Goal: Information Seeking & Learning: Learn about a topic

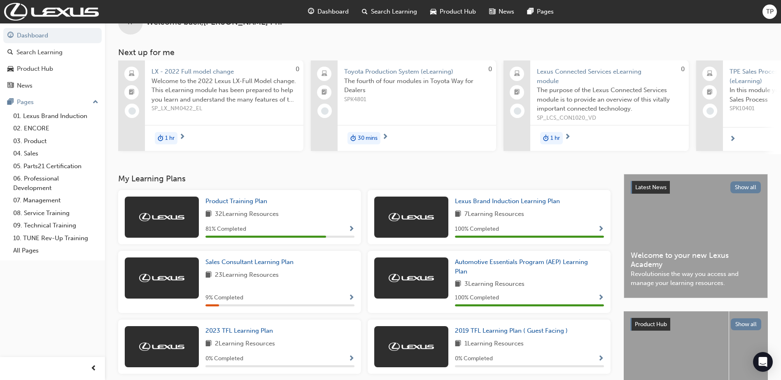
scroll to position [41, 0]
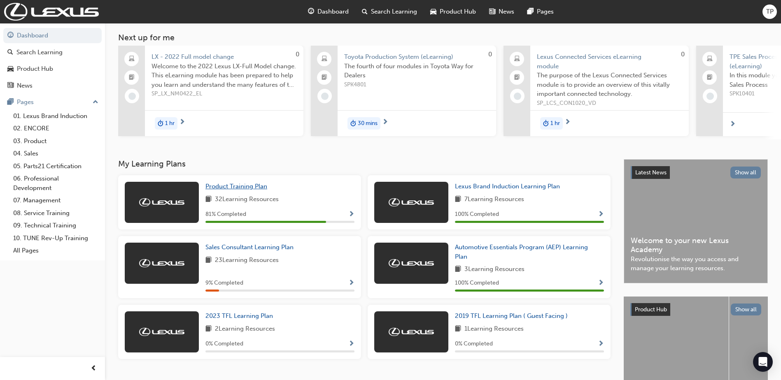
click at [256, 188] on span "Product Training Plan" at bounding box center [236, 186] width 62 height 7
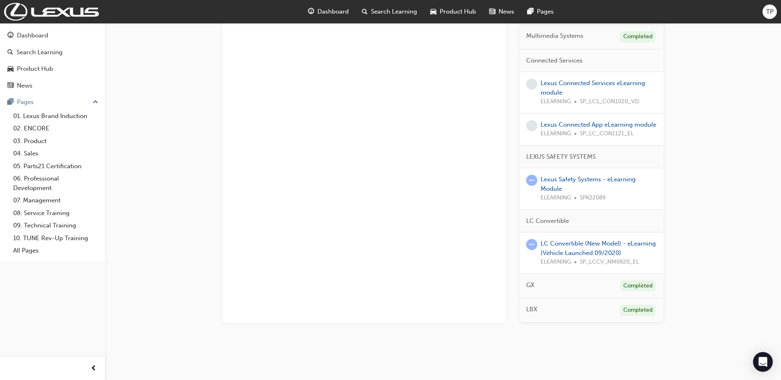
scroll to position [394, 0]
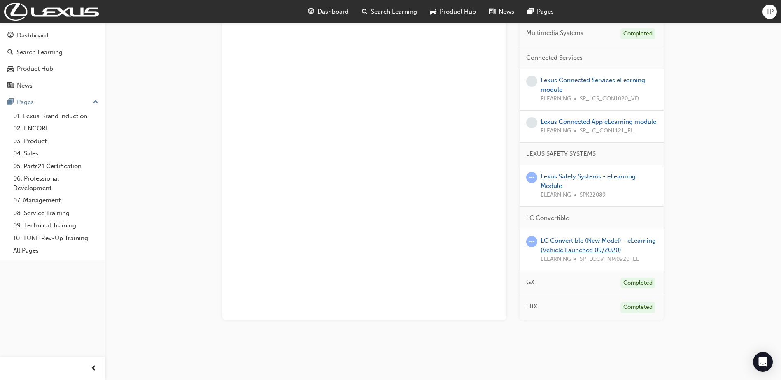
click at [593, 247] on link "LC Convertible (New Model) - eLearning (Vehicle Launched 09/2020)" at bounding box center [597, 245] width 115 height 17
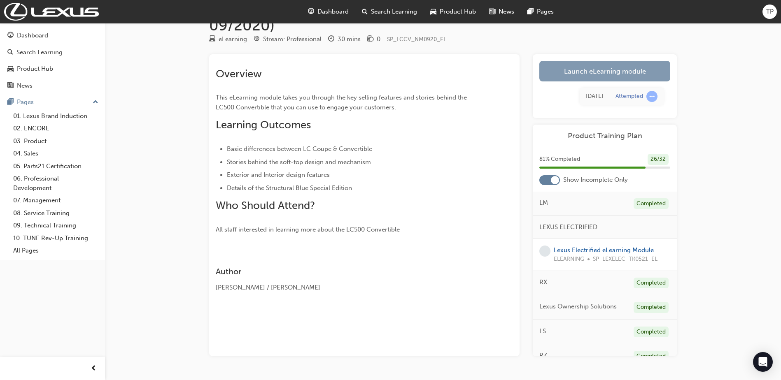
scroll to position [61, 0]
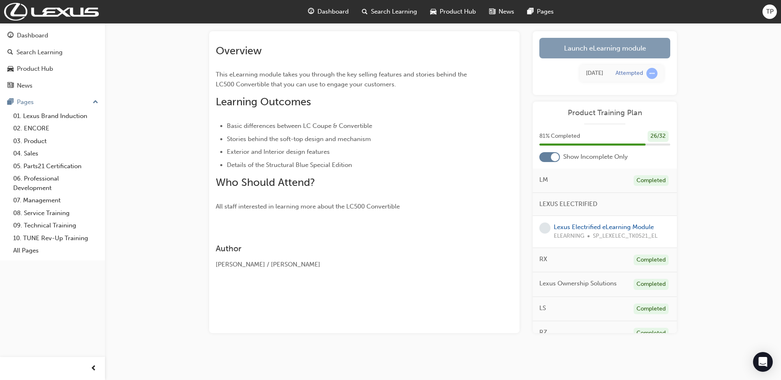
click at [622, 70] on div "Attempted" at bounding box center [629, 74] width 28 height 8
click at [591, 46] on link "Launch eLearning module" at bounding box center [604, 48] width 131 height 21
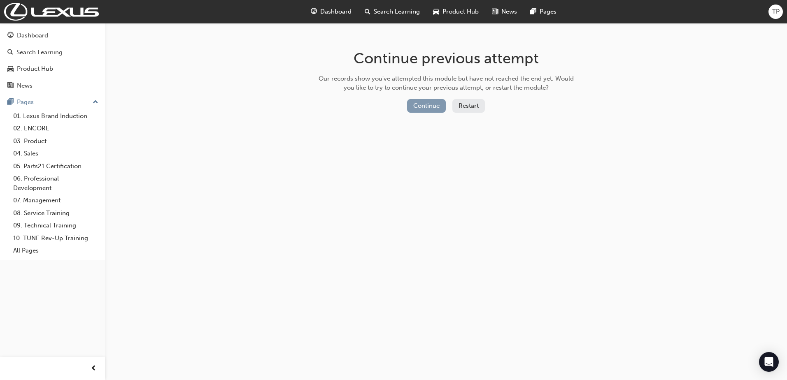
click at [416, 106] on button "Continue" at bounding box center [426, 106] width 39 height 14
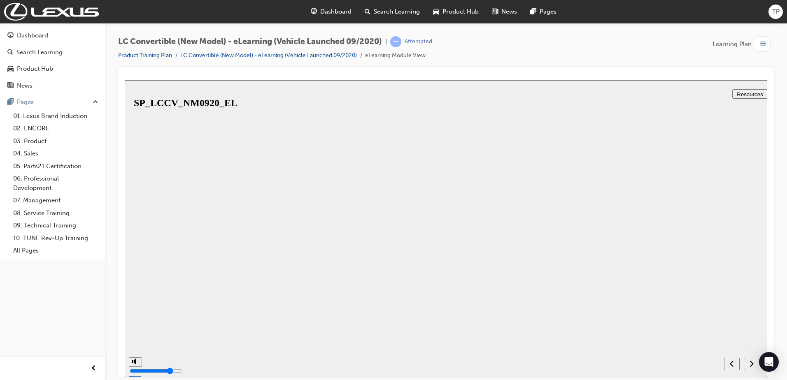
click at [152, 367] on button "Resume" at bounding box center [138, 371] width 27 height 9
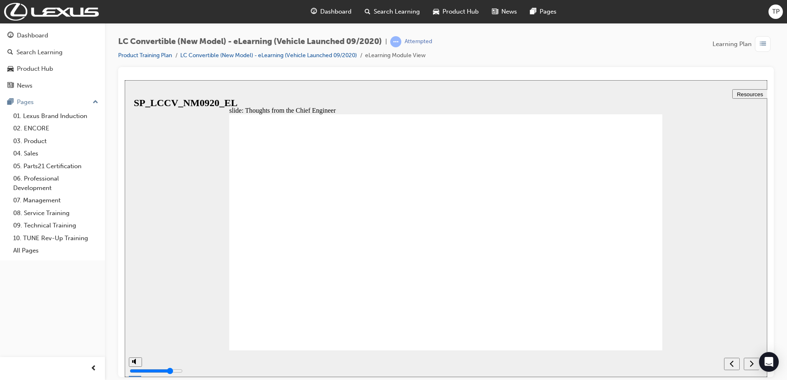
click at [748, 365] on div "next" at bounding box center [751, 364] width 9 height 9
click at [335, 58] on link "LC Convertible (New Model) - eLearning (Vehicle Launched 09/2020)" at bounding box center [268, 55] width 177 height 7
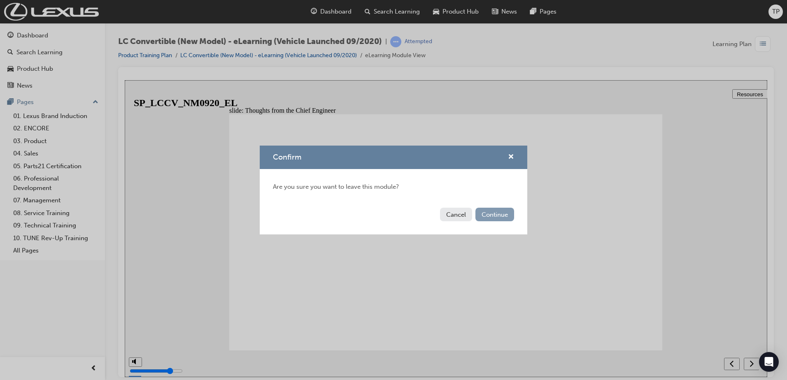
click at [496, 211] on button "Continue" at bounding box center [494, 215] width 39 height 14
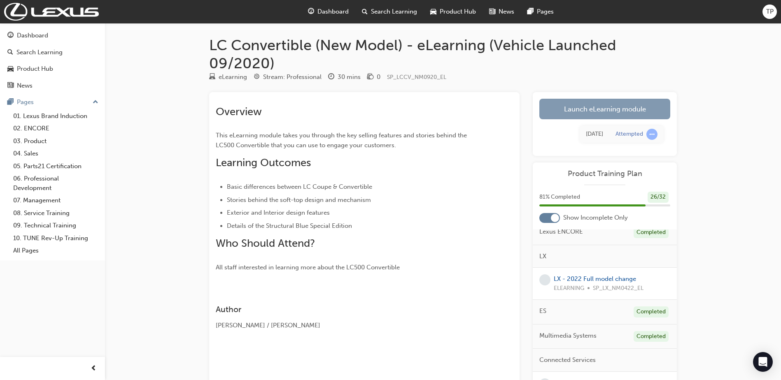
click at [610, 103] on link "Launch eLearning module" at bounding box center [604, 109] width 131 height 21
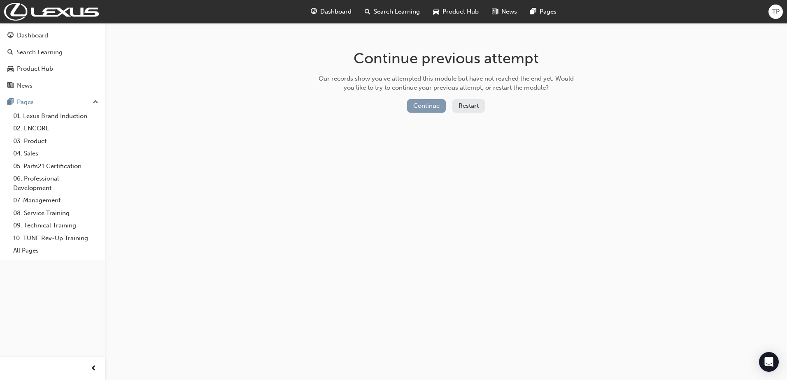
click at [428, 111] on button "Continue" at bounding box center [426, 106] width 39 height 14
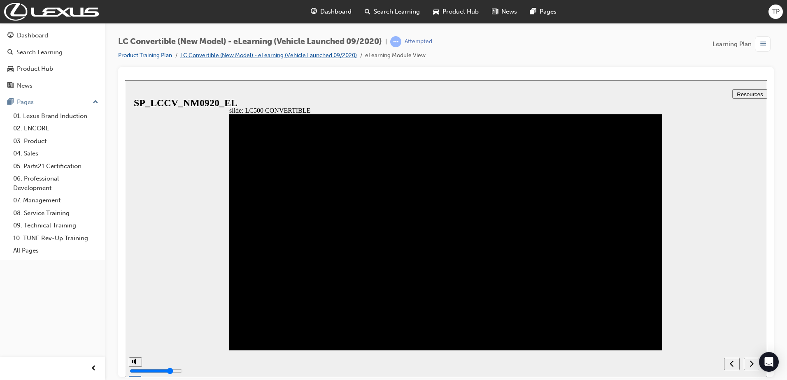
click at [229, 54] on link "LC Convertible (New Model) - eLearning (Vehicle Launched 09/2020)" at bounding box center [268, 55] width 177 height 7
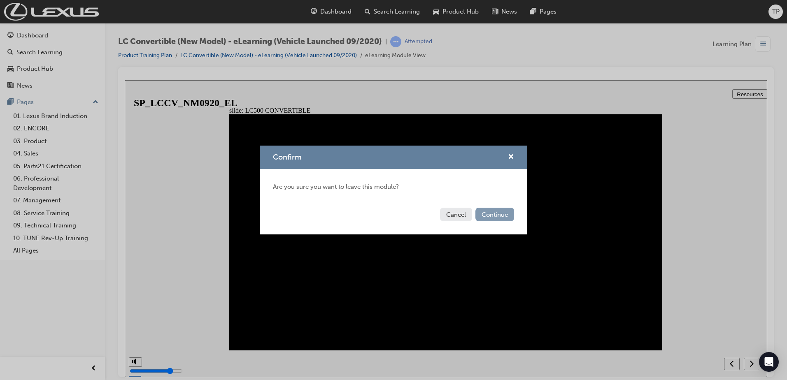
click at [495, 214] on button "Continue" at bounding box center [494, 215] width 39 height 14
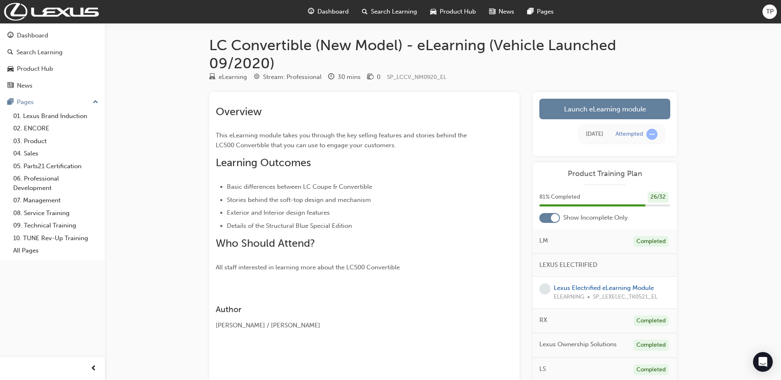
click at [341, 10] on span "Dashboard" at bounding box center [332, 11] width 31 height 9
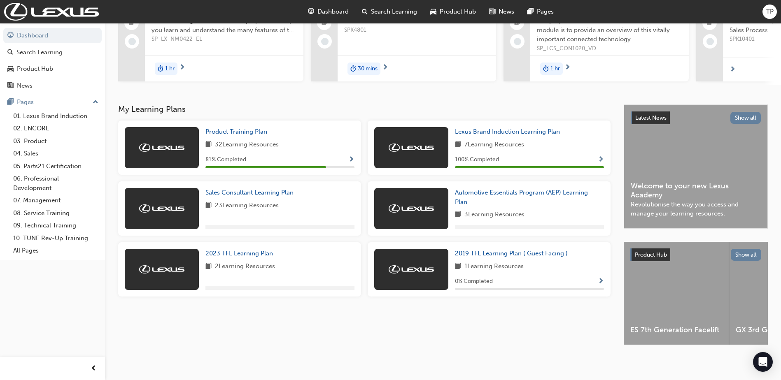
scroll to position [102, 0]
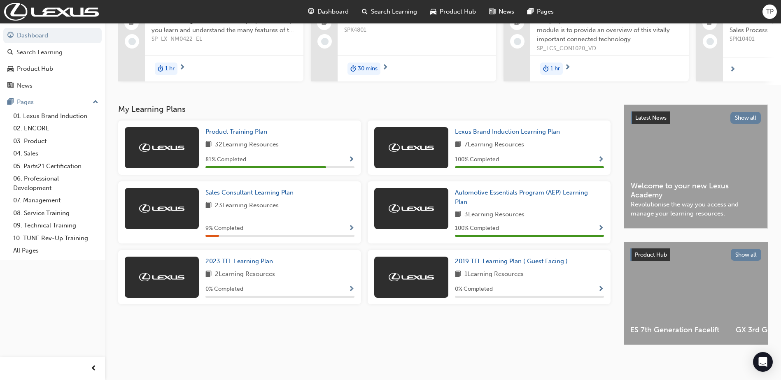
click at [245, 195] on div "Sales Consultant Learning Plan 23 Learning Resources 9 % Completed" at bounding box center [279, 212] width 149 height 49
click at [245, 193] on span "Sales Consultant Learning Plan" at bounding box center [249, 192] width 88 height 7
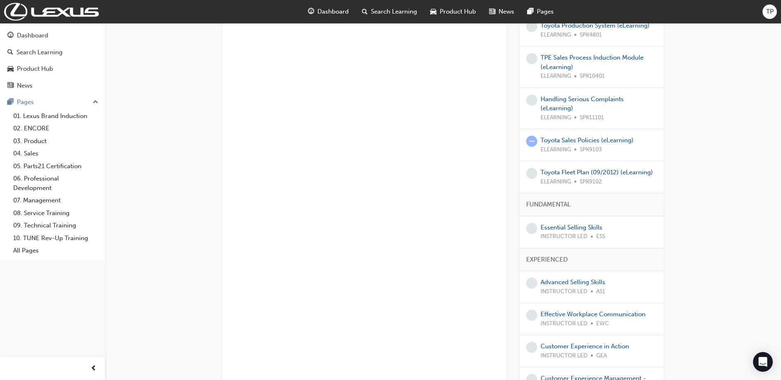
scroll to position [412, 0]
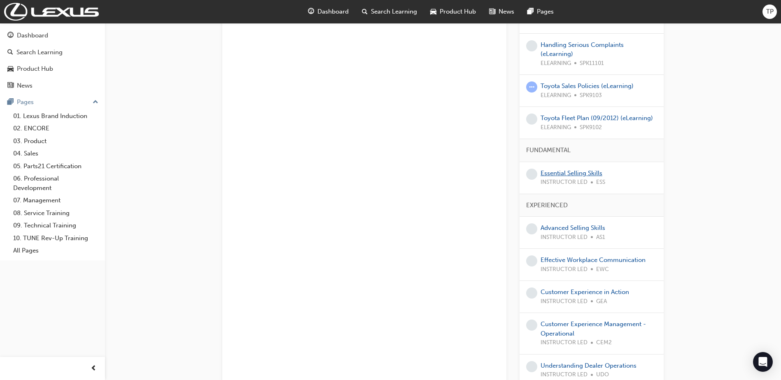
click at [578, 170] on link "Essential Selling Skills" at bounding box center [571, 173] width 62 height 7
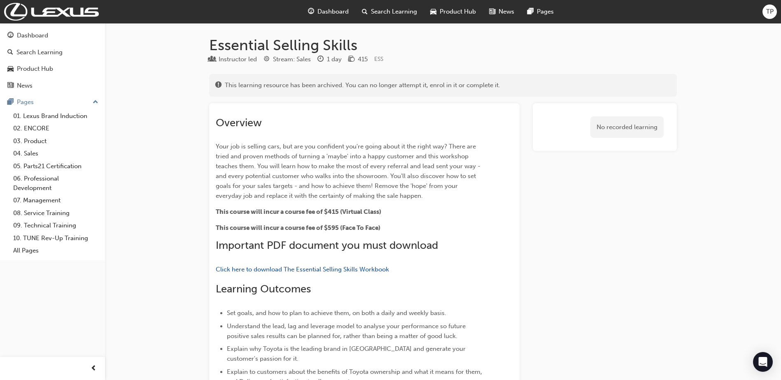
click at [330, 13] on span "Dashboard" at bounding box center [332, 11] width 31 height 9
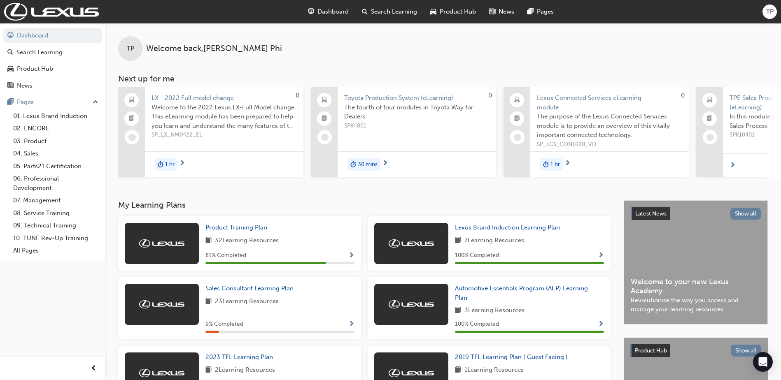
click at [385, 99] on span "Toyota Production System (eLearning)" at bounding box center [416, 97] width 145 height 9
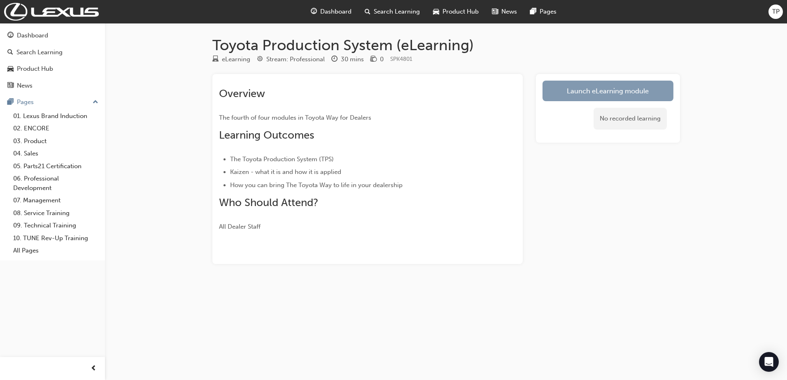
click at [644, 86] on link "Launch eLearning module" at bounding box center [607, 91] width 131 height 21
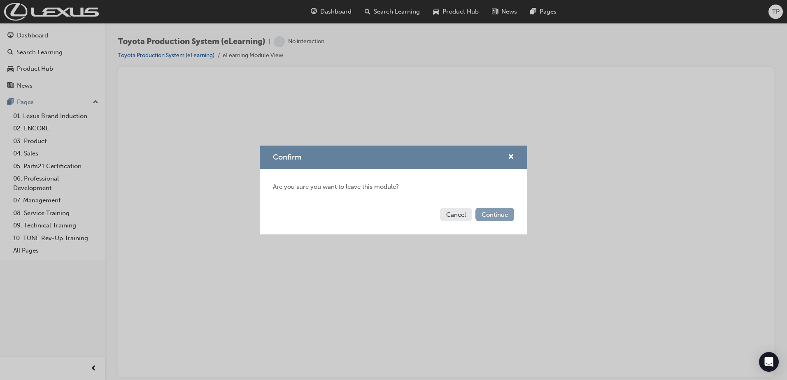
click at [500, 215] on button "Continue" at bounding box center [494, 215] width 39 height 14
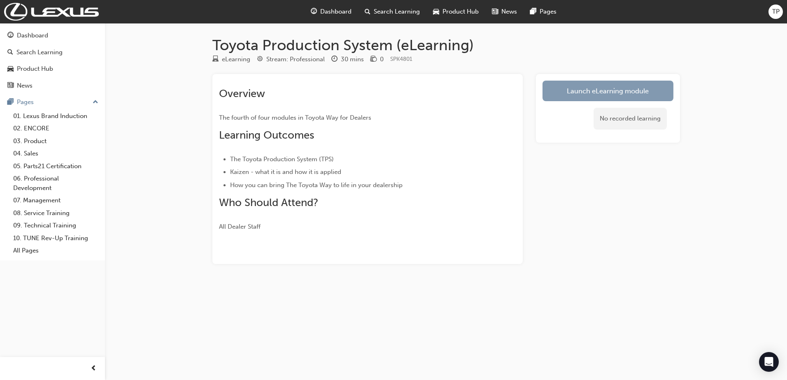
click at [600, 88] on link "Launch eLearning module" at bounding box center [607, 91] width 131 height 21
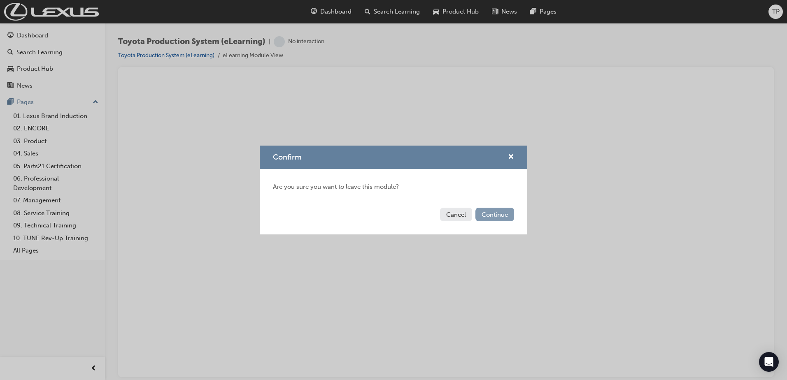
click at [496, 208] on button "Continue" at bounding box center [494, 215] width 39 height 14
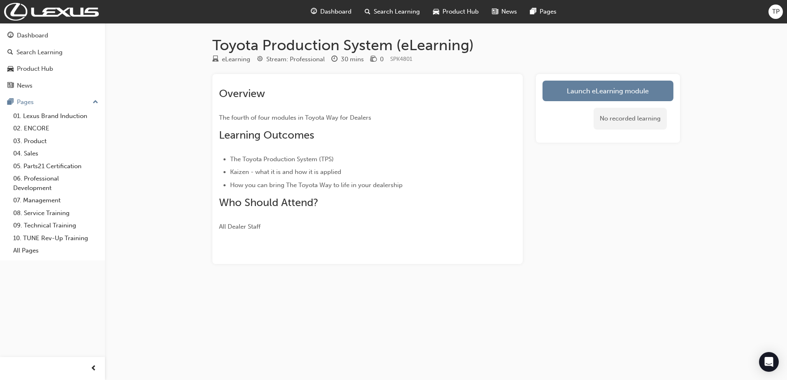
click at [339, 6] on div "Dashboard" at bounding box center [331, 11] width 54 height 17
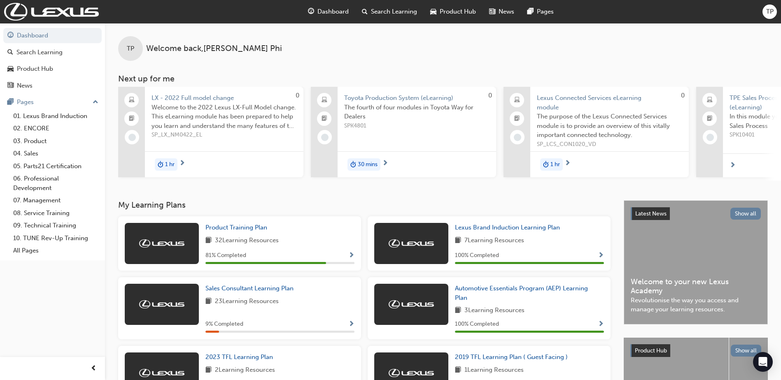
click at [623, 100] on span "Lexus Connected Services eLearning module" at bounding box center [609, 102] width 145 height 19
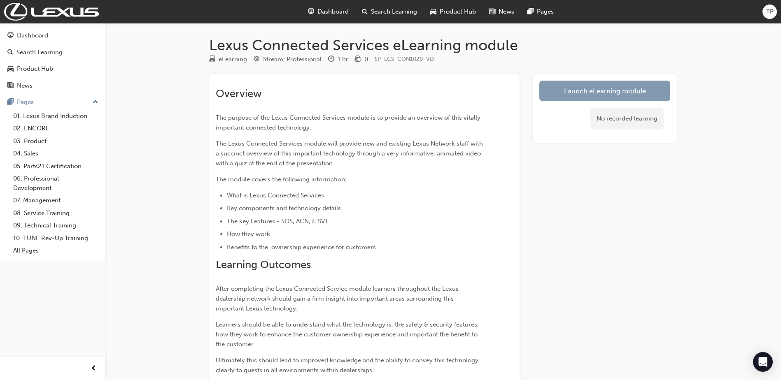
click at [602, 92] on link "Launch eLearning module" at bounding box center [604, 91] width 131 height 21
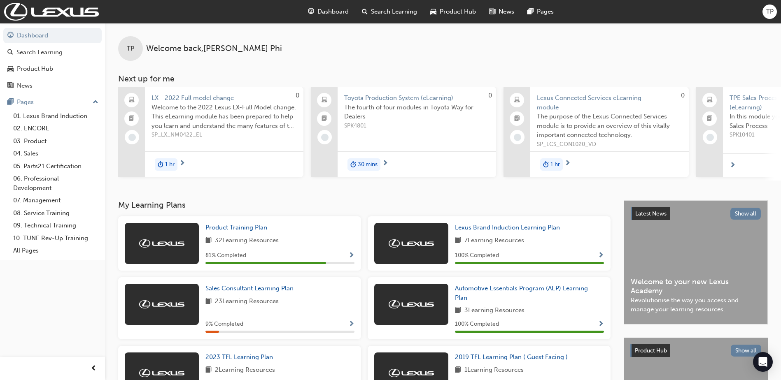
click at [586, 95] on span "Lexus Connected Services eLearning module" at bounding box center [609, 102] width 145 height 19
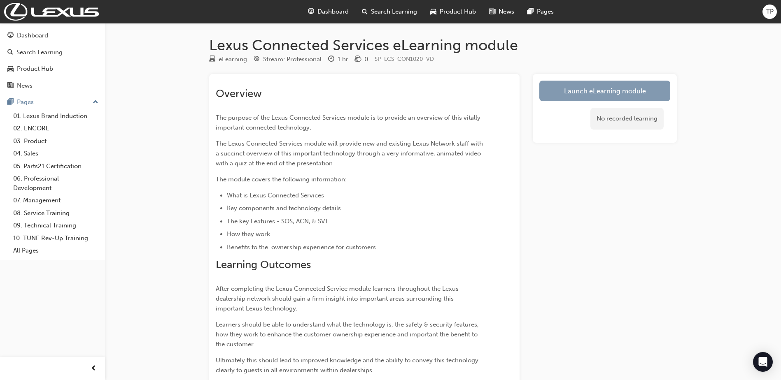
click at [608, 88] on link "Launch eLearning module" at bounding box center [604, 91] width 131 height 21
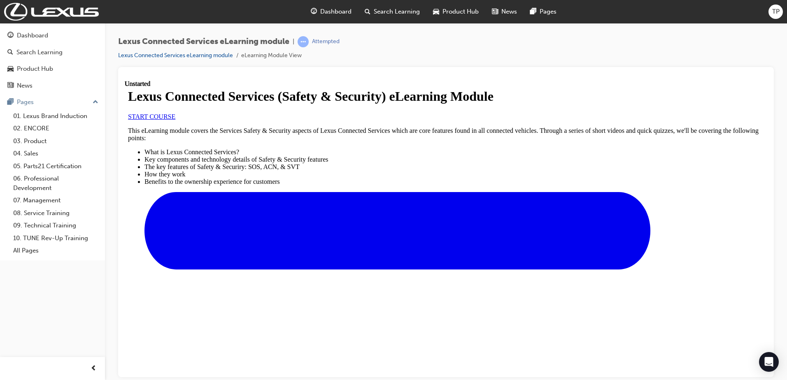
click at [175, 120] on link "START COURSE" at bounding box center [151, 116] width 47 height 7
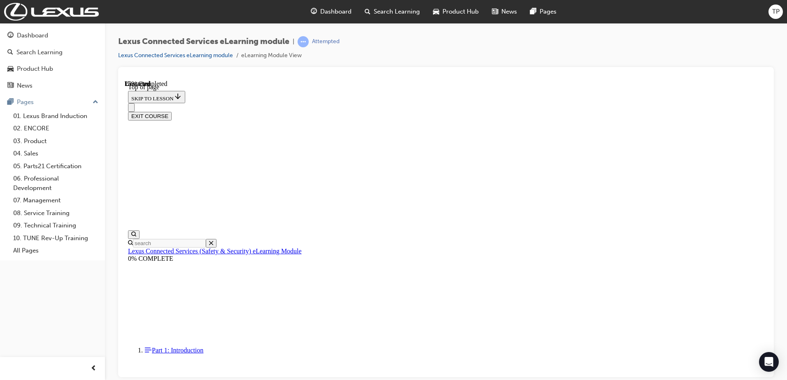
scroll to position [25, 0]
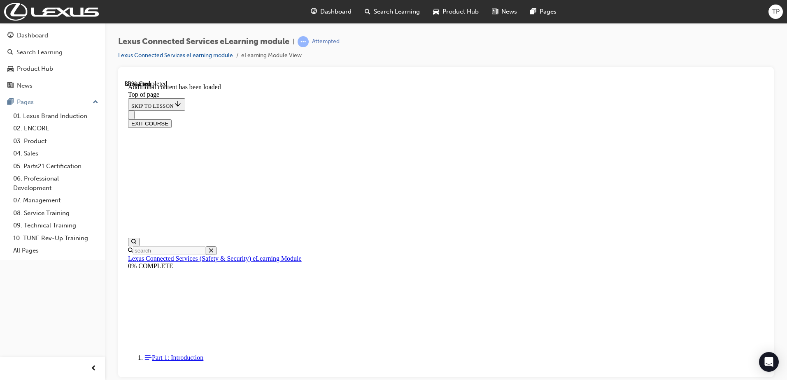
scroll to position [234, 0]
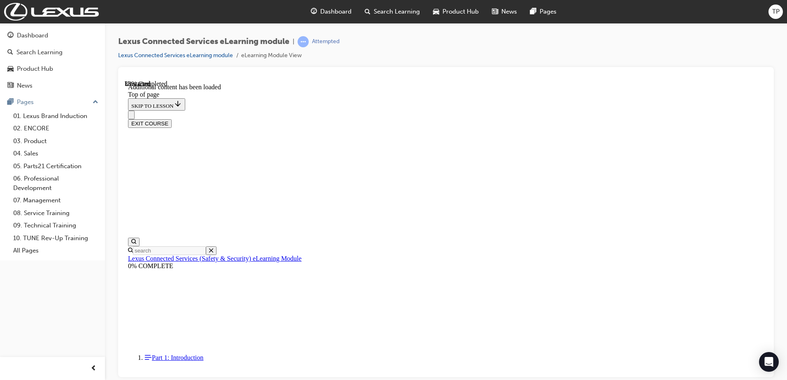
drag, startPoint x: 561, startPoint y: 332, endPoint x: 570, endPoint y: 333, distance: 8.7
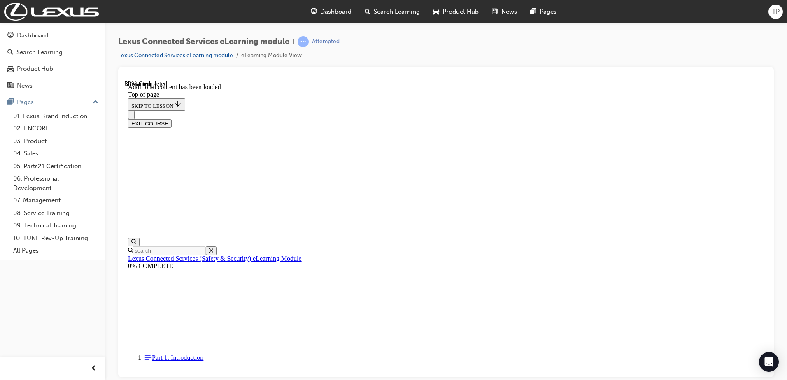
drag, startPoint x: 575, startPoint y: 333, endPoint x: 589, endPoint y: 333, distance: 14.0
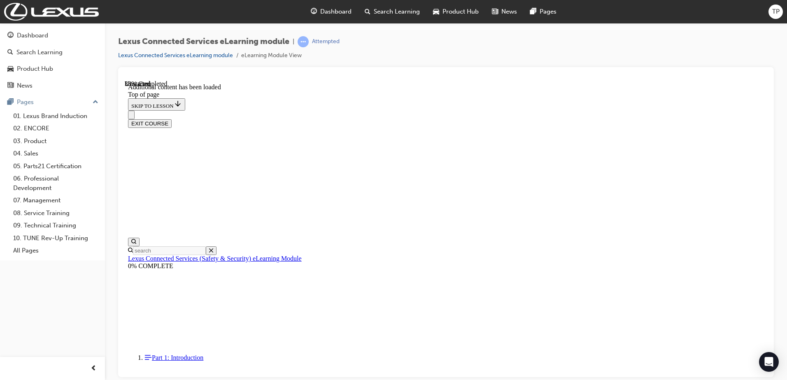
scroll to position [313, 0]
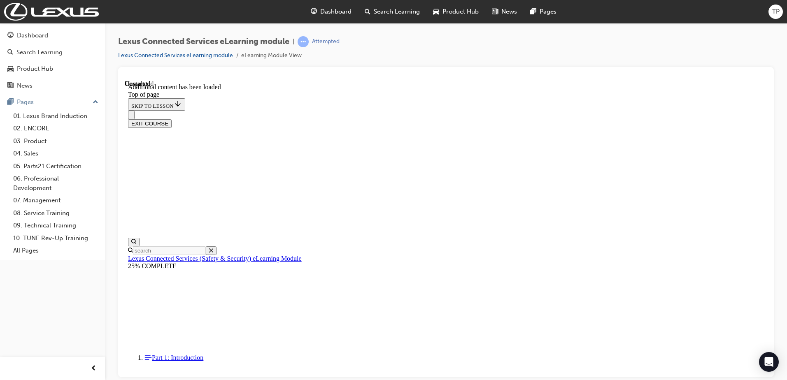
drag, startPoint x: 337, startPoint y: 319, endPoint x: 344, endPoint y: 318, distance: 6.6
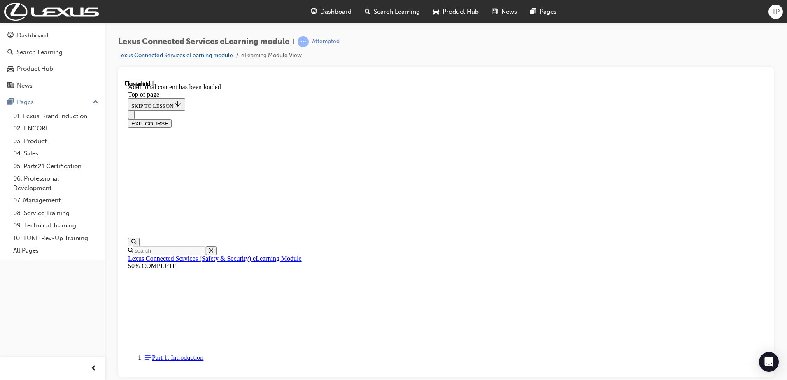
scroll to position [25, 0]
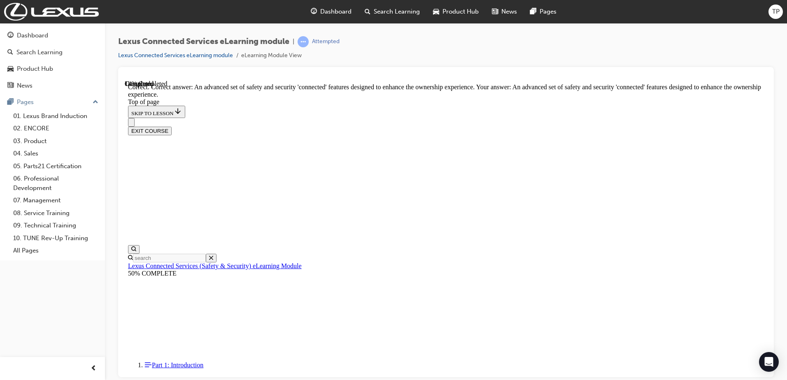
scroll to position [159, 0]
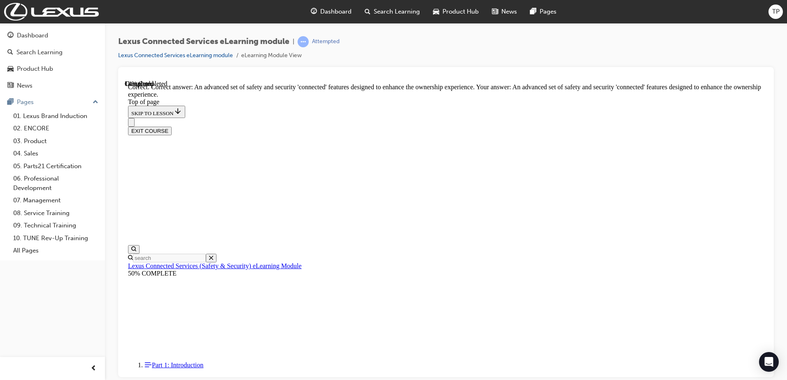
drag, startPoint x: 524, startPoint y: 324, endPoint x: 517, endPoint y: 316, distance: 10.2
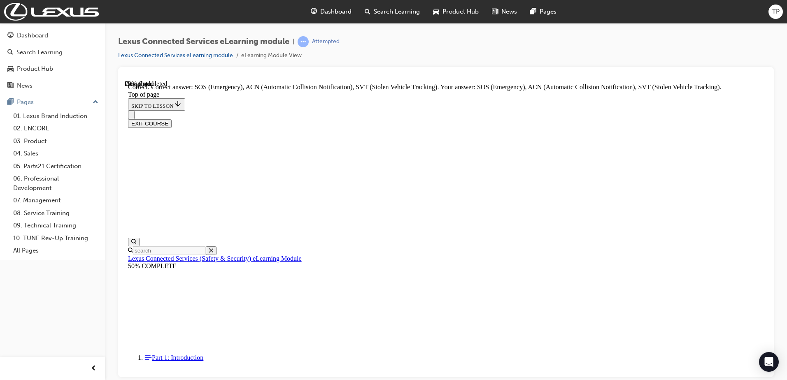
scroll to position [193, 0]
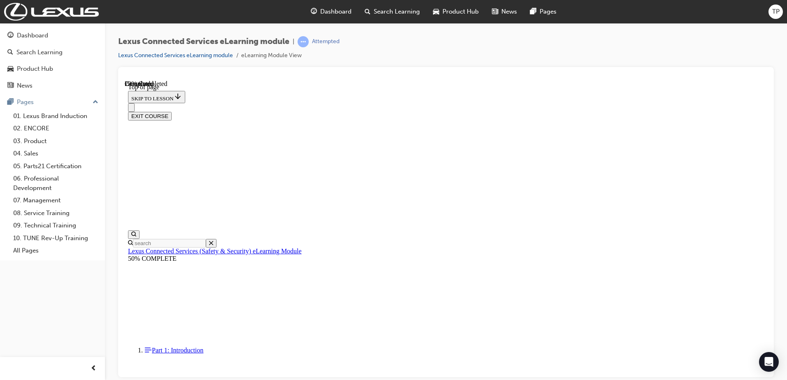
scroll to position [25, 0]
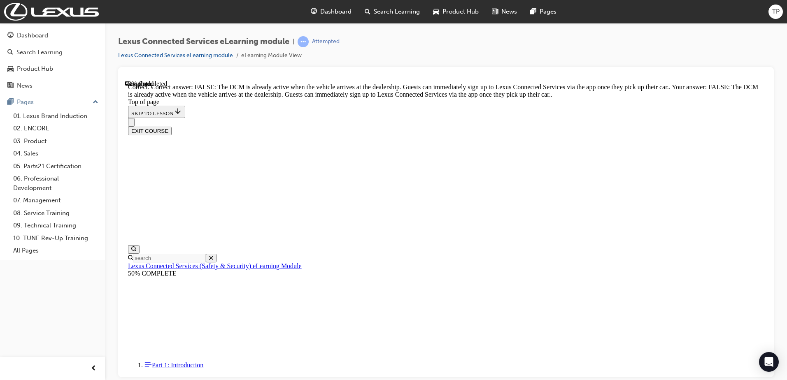
scroll to position [143, 0]
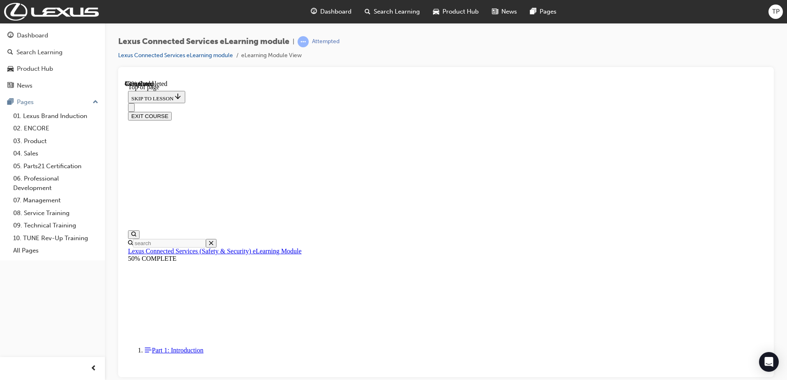
scroll to position [25, 0]
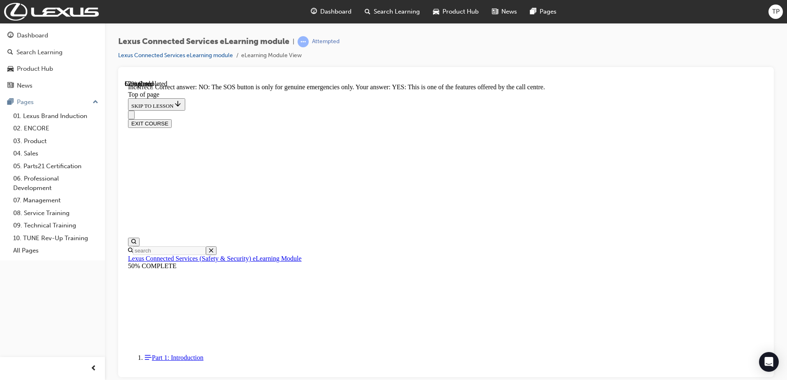
scroll to position [113, 0]
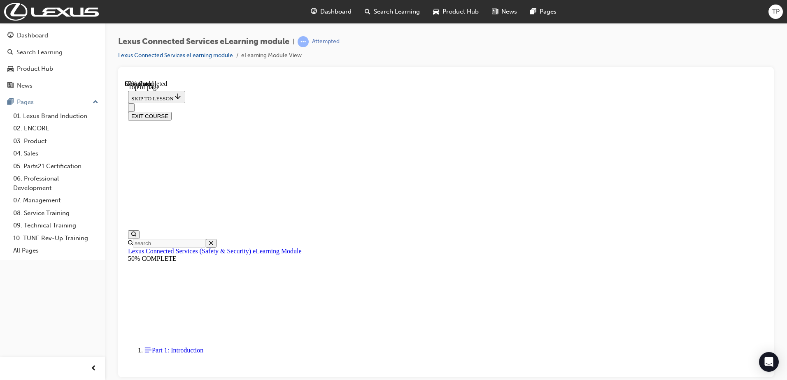
scroll to position [66, 0]
drag, startPoint x: 496, startPoint y: 352, endPoint x: 497, endPoint y: 356, distance: 4.6
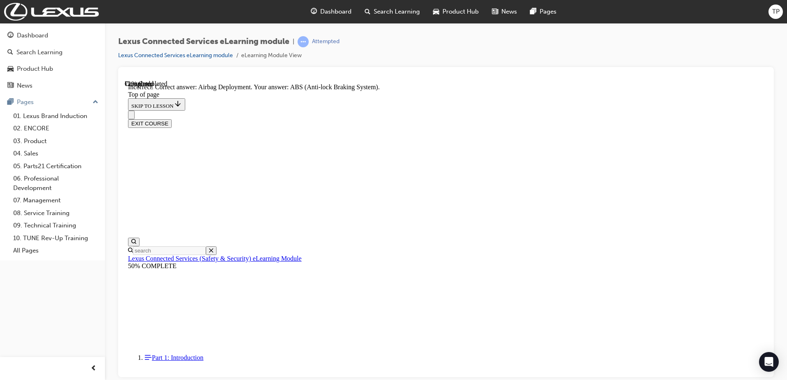
scroll to position [151, 0]
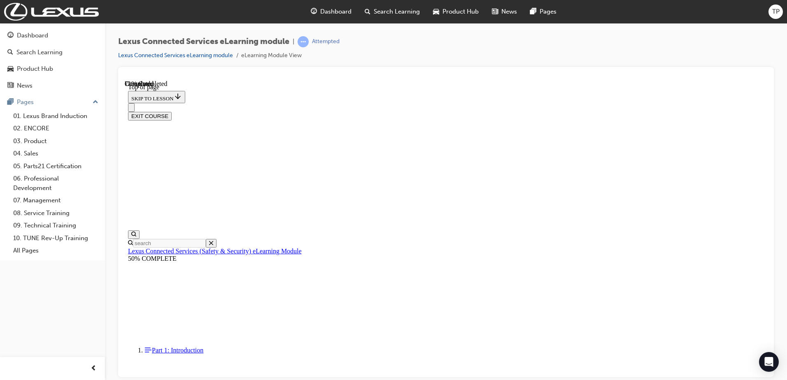
drag, startPoint x: 401, startPoint y: 202, endPoint x: 458, endPoint y: 213, distance: 58.3
drag, startPoint x: 458, startPoint y: 213, endPoint x: 447, endPoint y: 219, distance: 12.5
drag, startPoint x: 439, startPoint y: 241, endPoint x: 507, endPoint y: 260, distance: 70.9
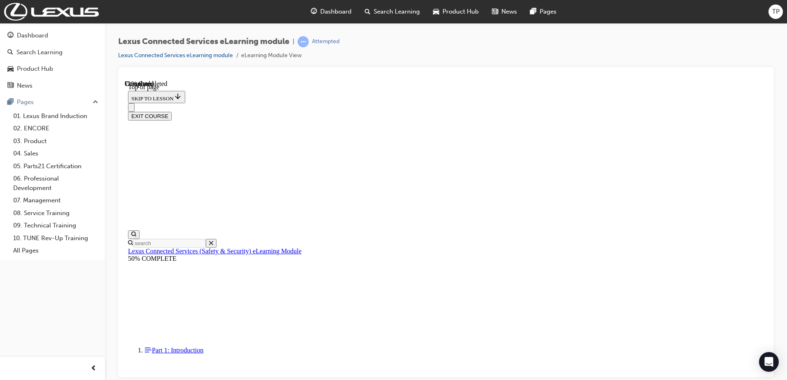
drag, startPoint x: 507, startPoint y: 260, endPoint x: 520, endPoint y: 262, distance: 12.9
drag, startPoint x: 439, startPoint y: 298, endPoint x: 504, endPoint y: 374, distance: 100.4
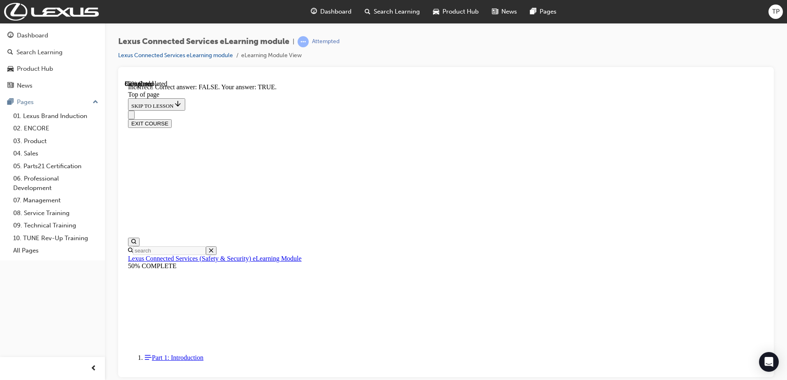
scroll to position [127, 0]
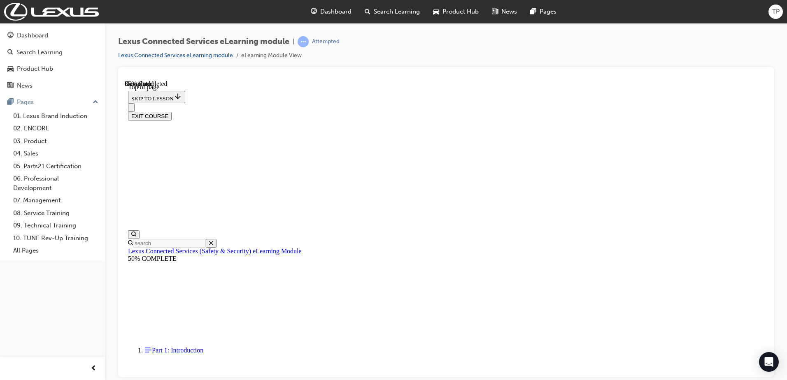
scroll to position [107, 0]
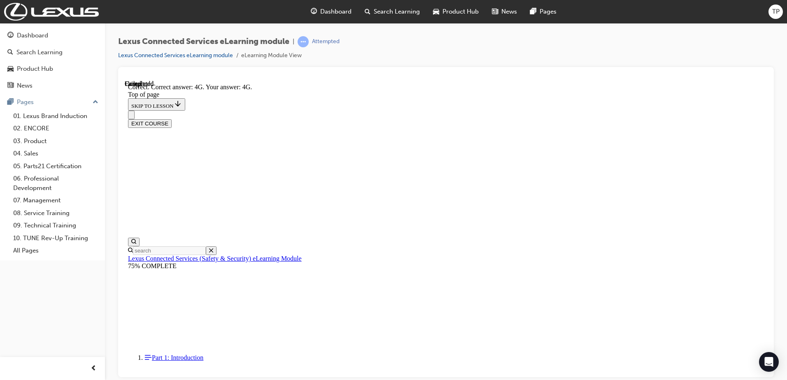
scroll to position [179, 0]
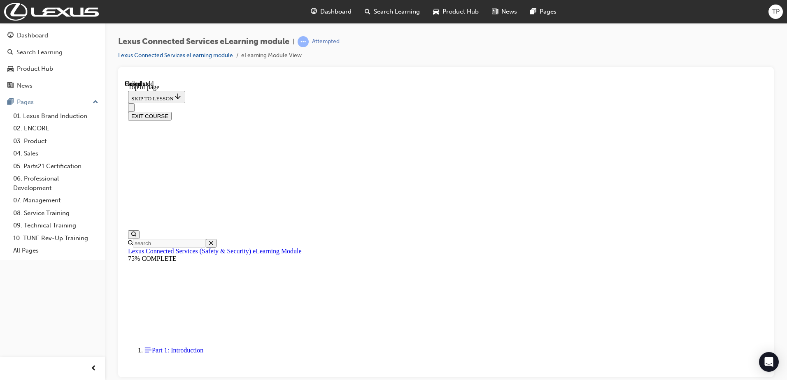
scroll to position [150, 0]
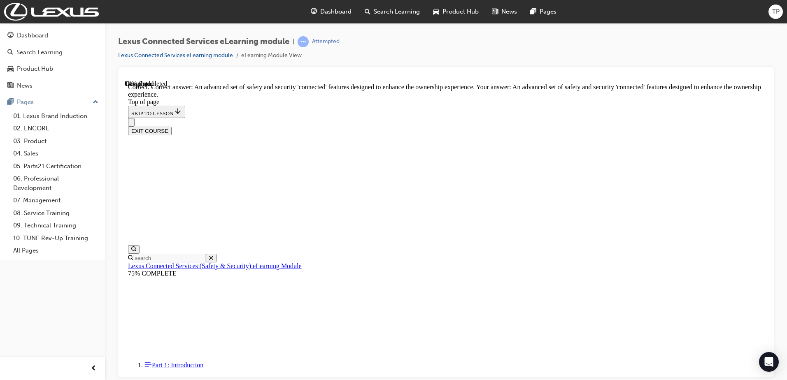
scroll to position [159, 0]
drag, startPoint x: 447, startPoint y: 299, endPoint x: 445, endPoint y: 329, distance: 30.1
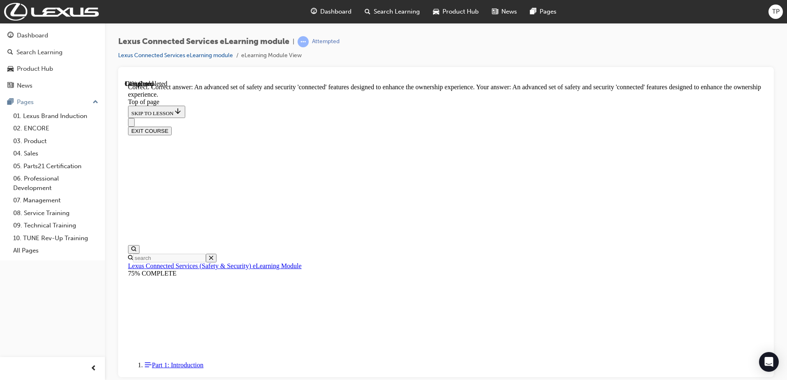
drag, startPoint x: 439, startPoint y: 313, endPoint x: 484, endPoint y: 338, distance: 51.4
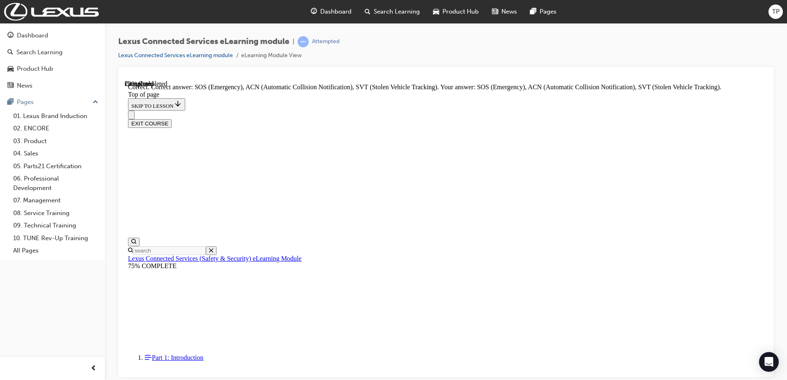
scroll to position [193, 0]
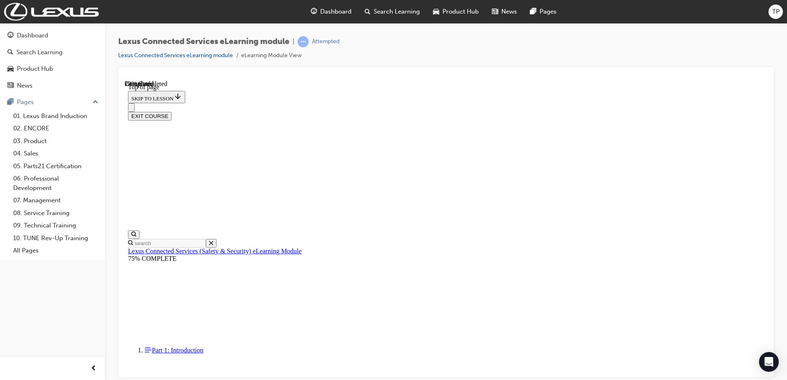
scroll to position [66, 0]
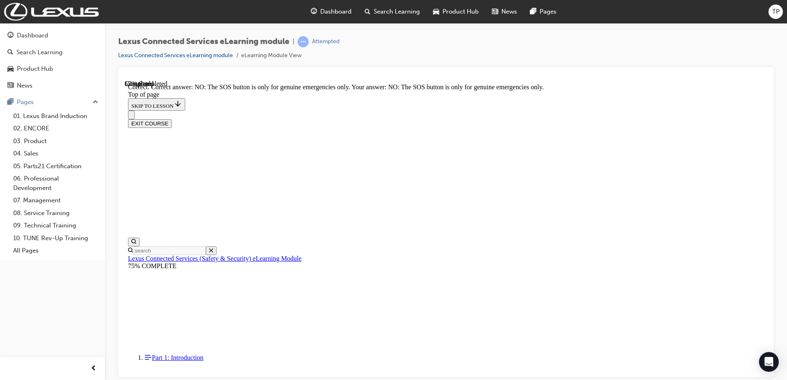
scroll to position [113, 0]
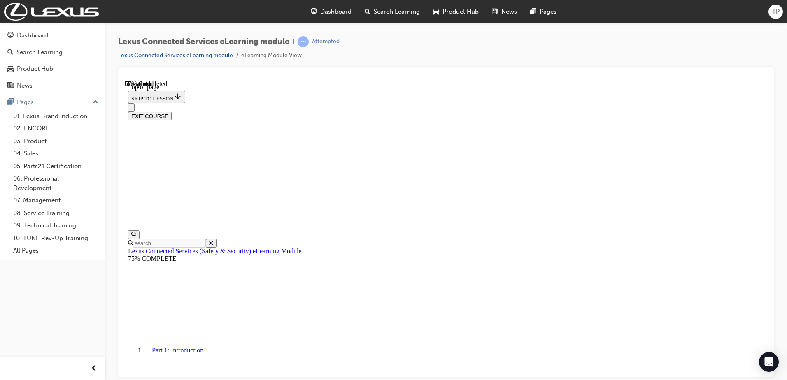
scroll to position [25, 0]
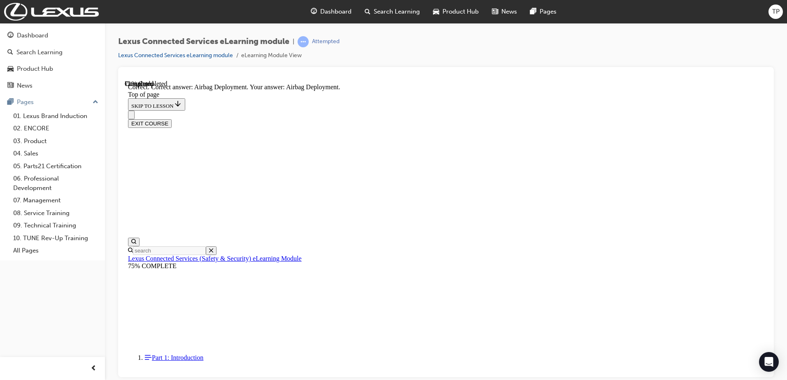
scroll to position [151, 0]
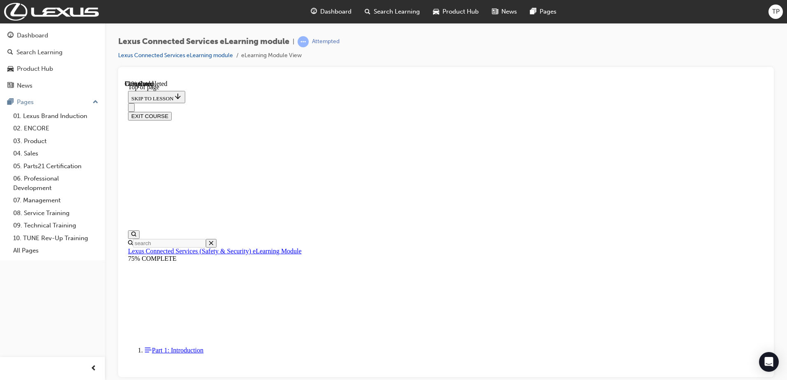
drag, startPoint x: 457, startPoint y: 202, endPoint x: 494, endPoint y: 211, distance: 37.7
drag, startPoint x: 494, startPoint y: 211, endPoint x: 475, endPoint y: 230, distance: 27.1
drag, startPoint x: 456, startPoint y: 240, endPoint x: 533, endPoint y: 257, distance: 79.8
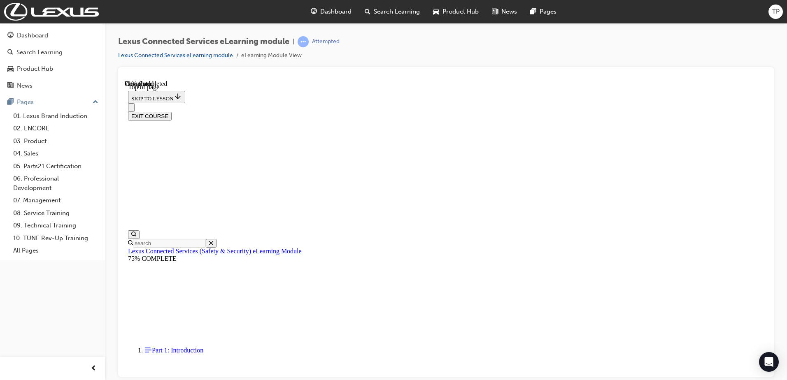
drag, startPoint x: 533, startPoint y: 257, endPoint x: 518, endPoint y: 264, distance: 17.1
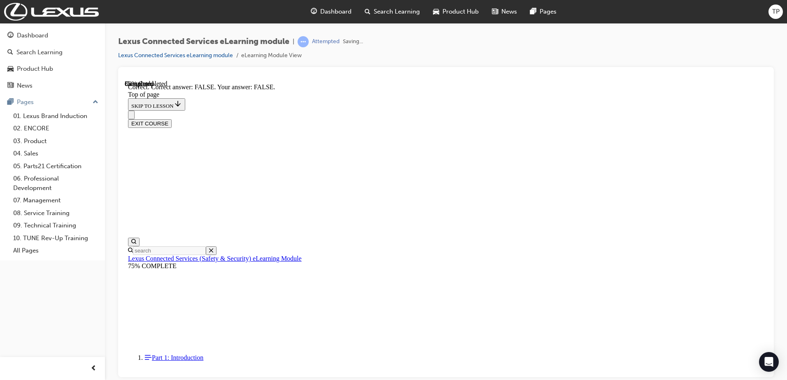
scroll to position [127, 0]
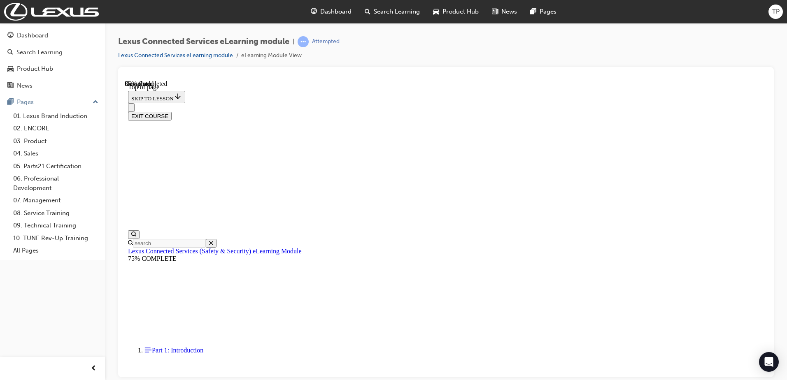
scroll to position [108, 0]
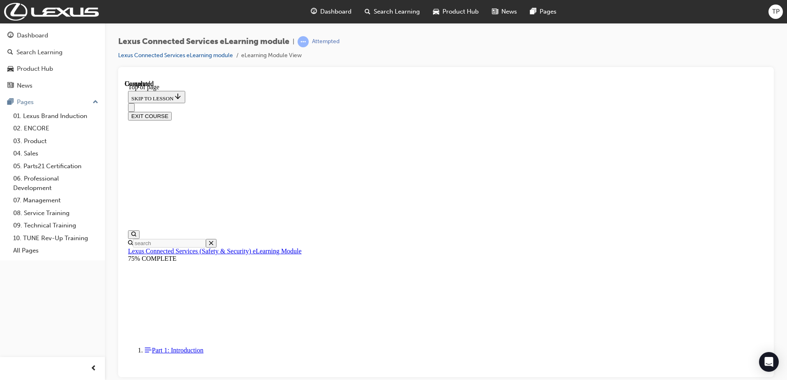
scroll to position [150, 0]
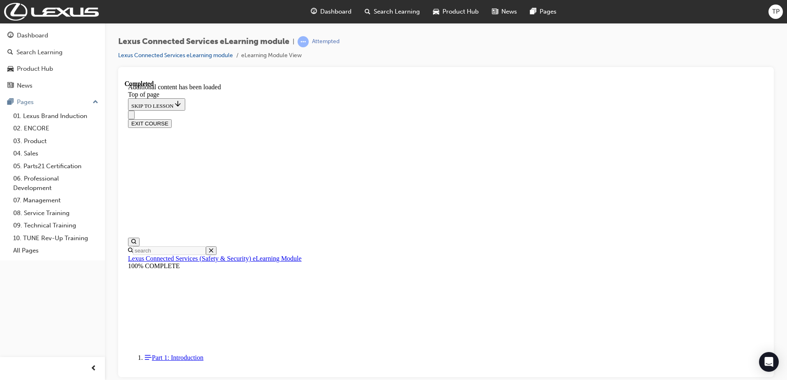
scroll to position [247, 0]
click at [172, 119] on button "EXIT COURSE" at bounding box center [150, 123] width 44 height 9
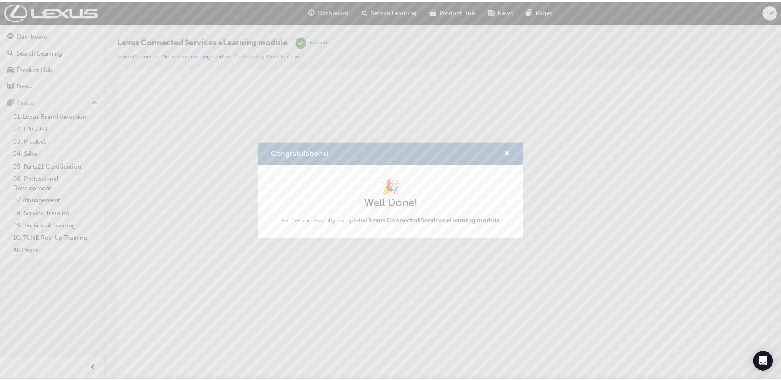
scroll to position [0, 0]
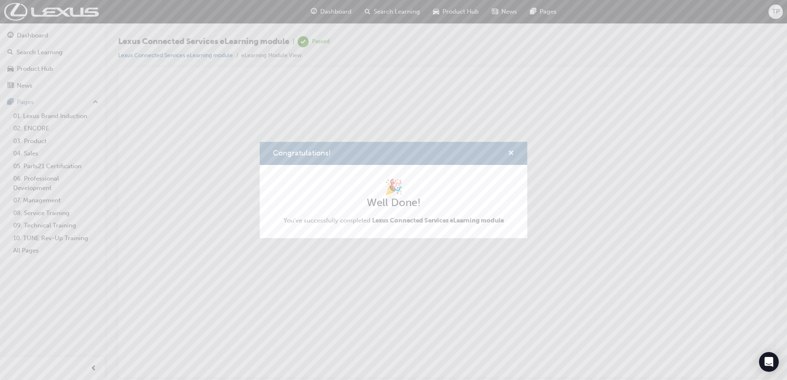
click at [509, 153] on span "cross-icon" at bounding box center [511, 153] width 6 height 7
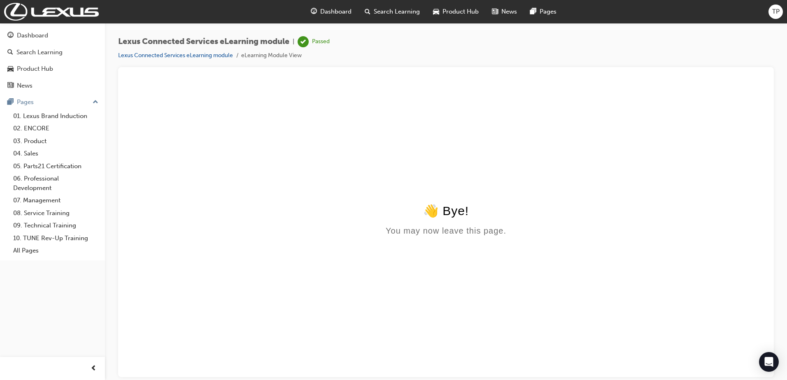
click at [325, 11] on span "Dashboard" at bounding box center [335, 11] width 31 height 9
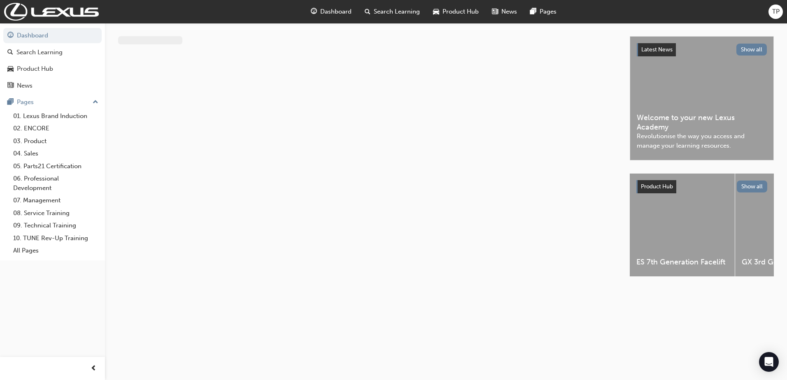
click at [331, 13] on span "Dashboard" at bounding box center [335, 11] width 31 height 9
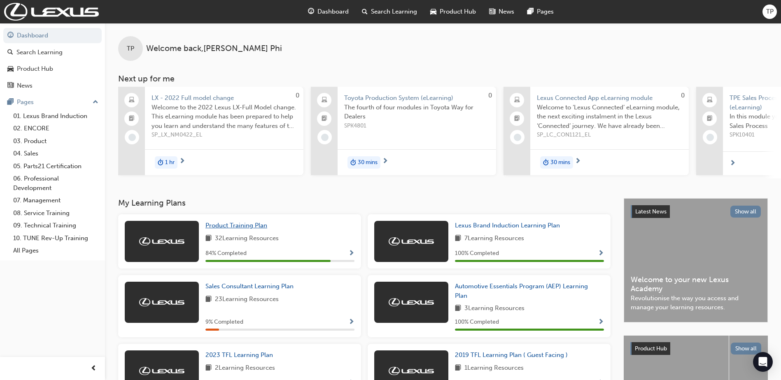
click at [243, 228] on span "Product Training Plan" at bounding box center [236, 225] width 62 height 7
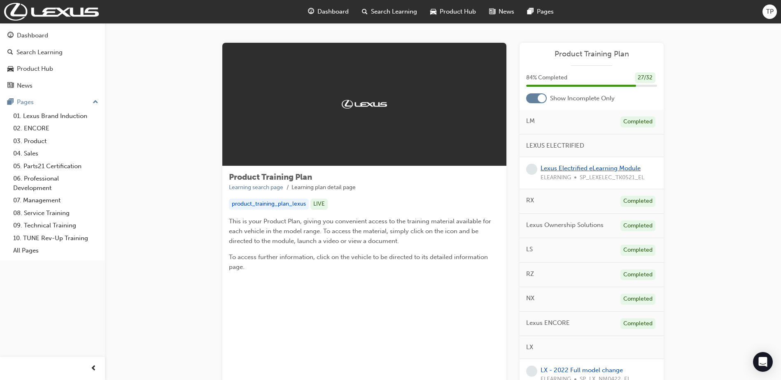
click at [571, 170] on link "Lexus Electrified eLearning Module" at bounding box center [590, 168] width 100 height 7
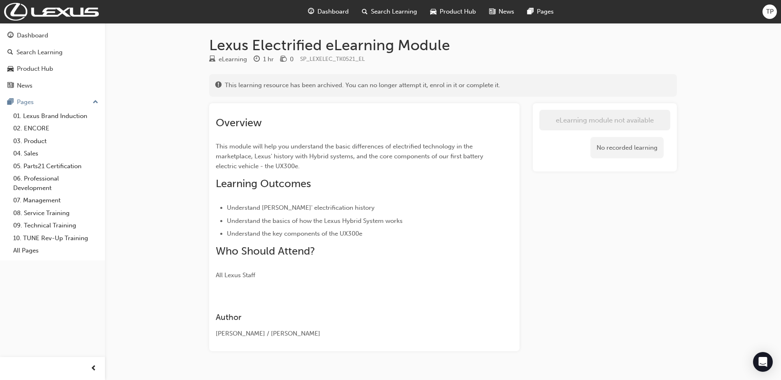
click at [325, 10] on span "Dashboard" at bounding box center [332, 11] width 31 height 9
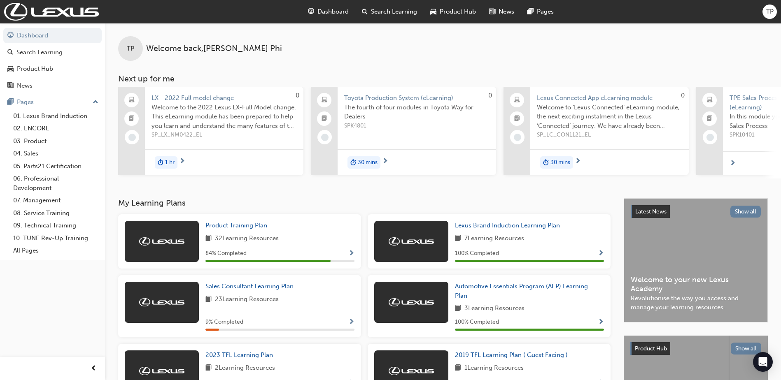
click at [247, 229] on span "Product Training Plan" at bounding box center [236, 225] width 62 height 7
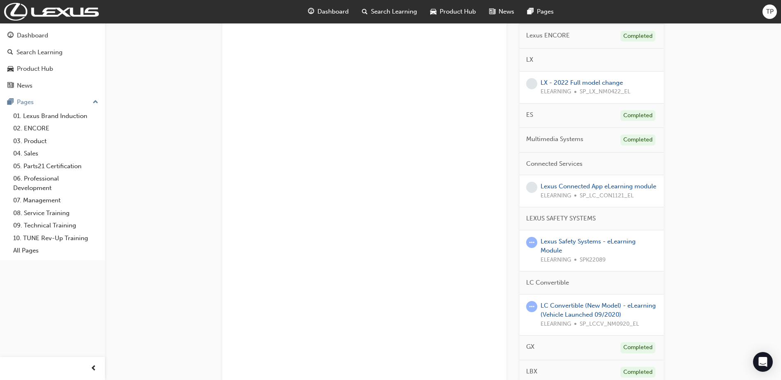
scroll to position [206, 0]
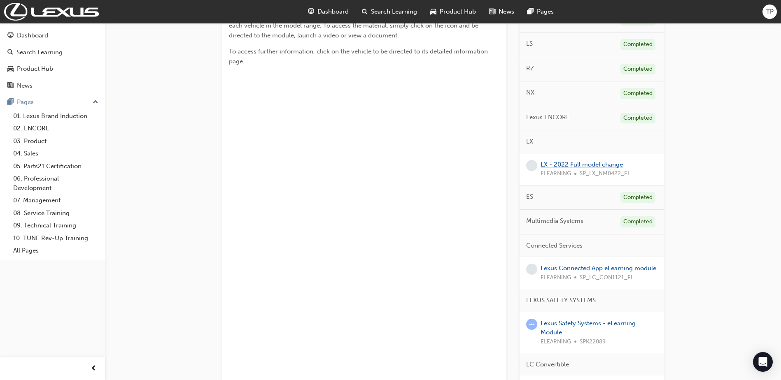
click at [590, 162] on link "LX - 2022 Full model change" at bounding box center [581, 164] width 82 height 7
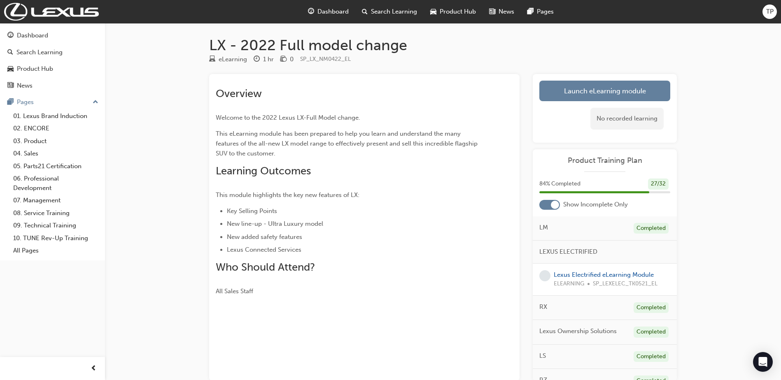
click at [337, 13] on span "Dashboard" at bounding box center [332, 11] width 31 height 9
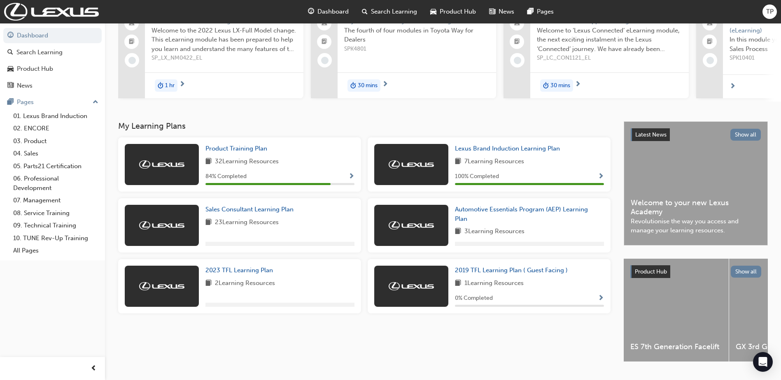
scroll to position [82, 0]
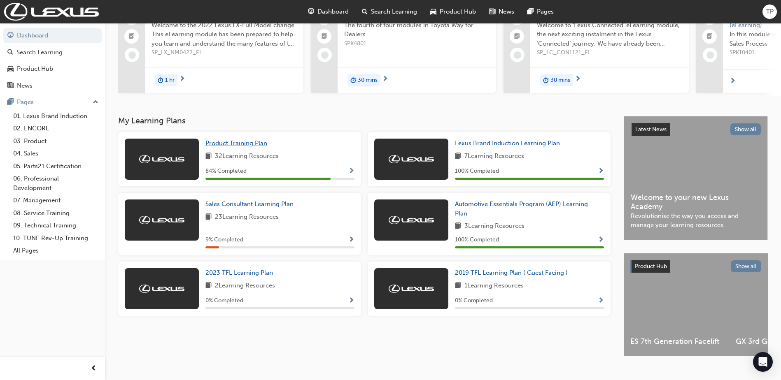
click at [236, 144] on span "Product Training Plan" at bounding box center [236, 143] width 62 height 7
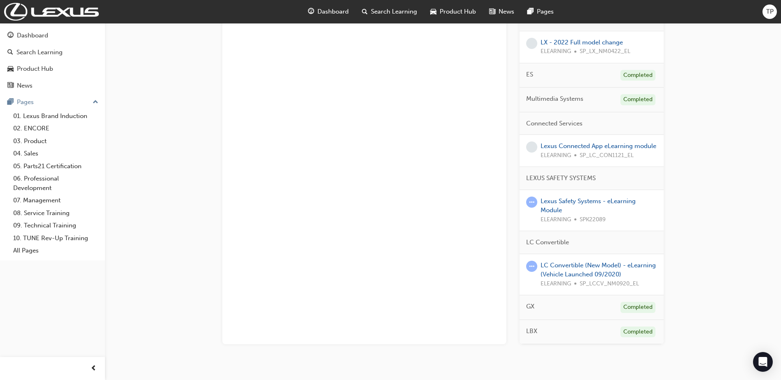
scroll to position [329, 0]
click at [556, 205] on link "Lexus Safety Systems - eLearning Module" at bounding box center [587, 204] width 95 height 17
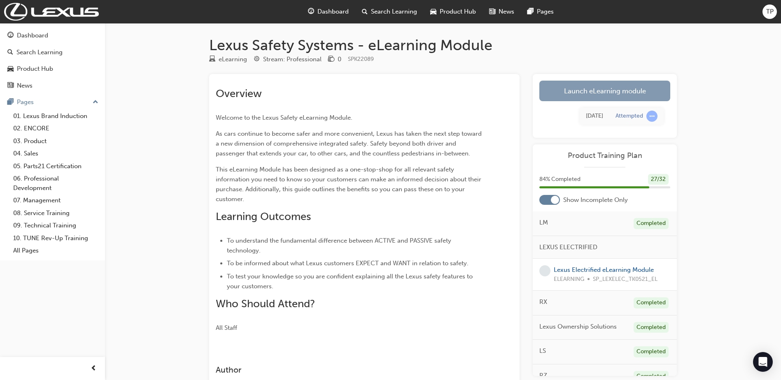
click at [596, 93] on link "Launch eLearning module" at bounding box center [604, 91] width 131 height 21
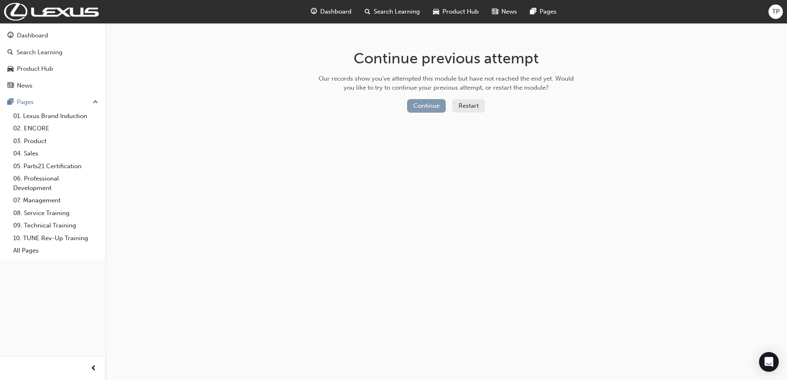
click at [424, 105] on button "Continue" at bounding box center [426, 106] width 39 height 14
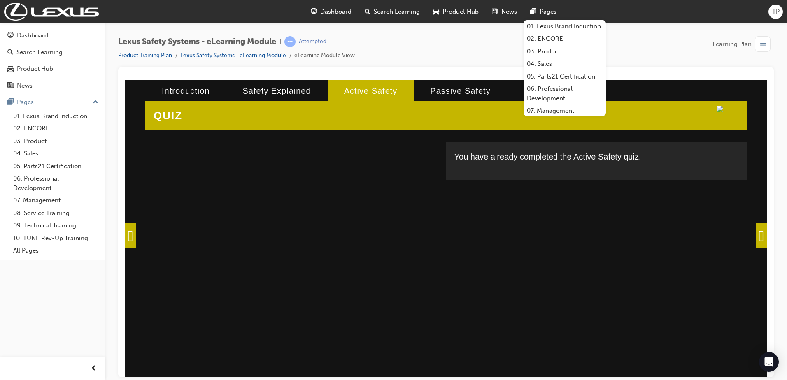
click at [470, 70] on div at bounding box center [446, 222] width 656 height 310
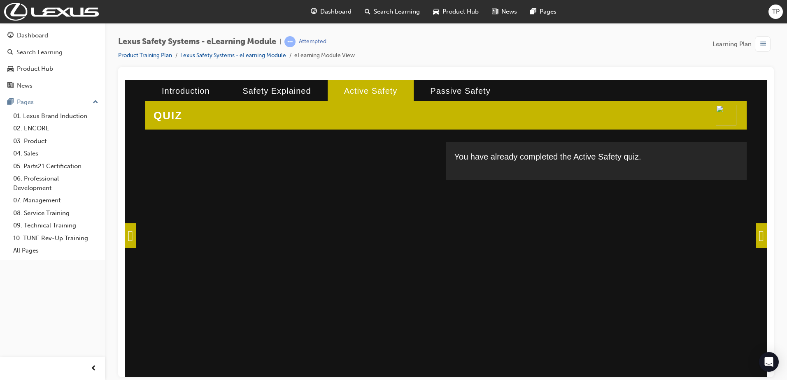
click at [758, 243] on span at bounding box center [762, 235] width 12 height 25
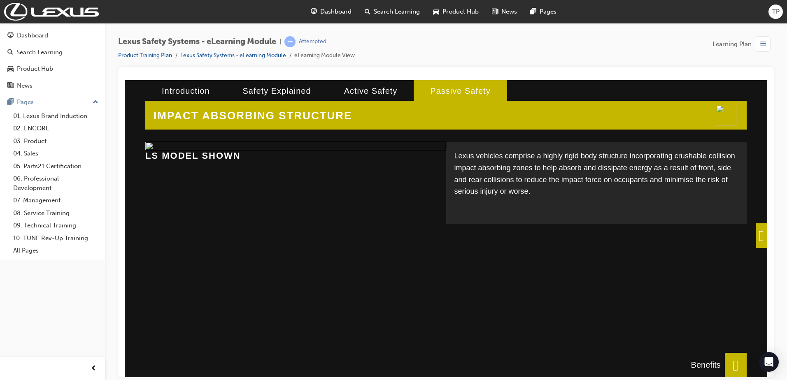
click at [759, 236] on span at bounding box center [762, 235] width 12 height 25
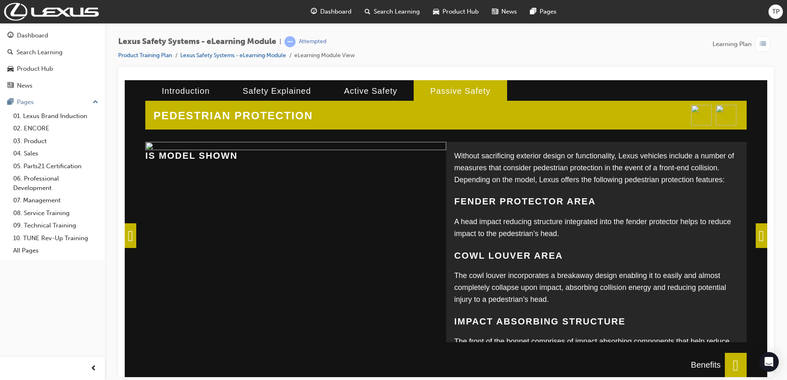
click at [731, 363] on span at bounding box center [736, 365] width 22 height 25
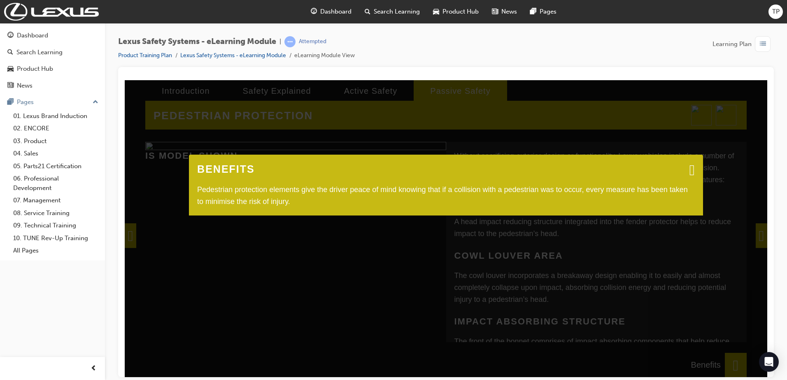
click at [689, 170] on span at bounding box center [691, 169] width 5 height 8
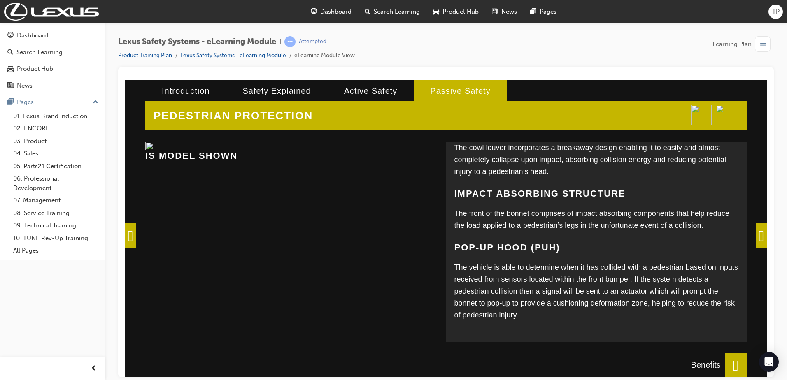
scroll to position [133, 0]
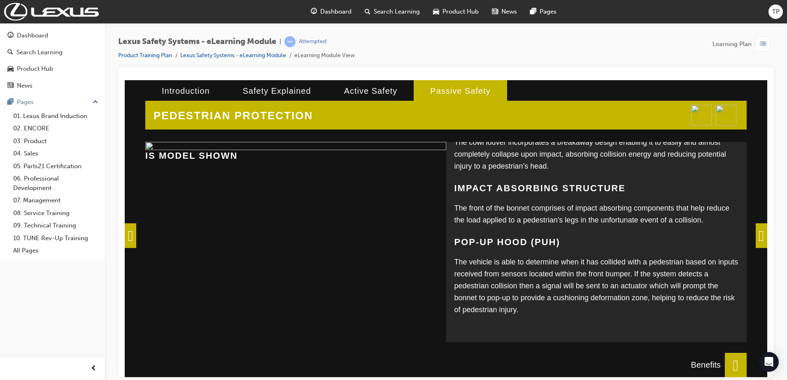
click at [756, 235] on span at bounding box center [762, 235] width 12 height 25
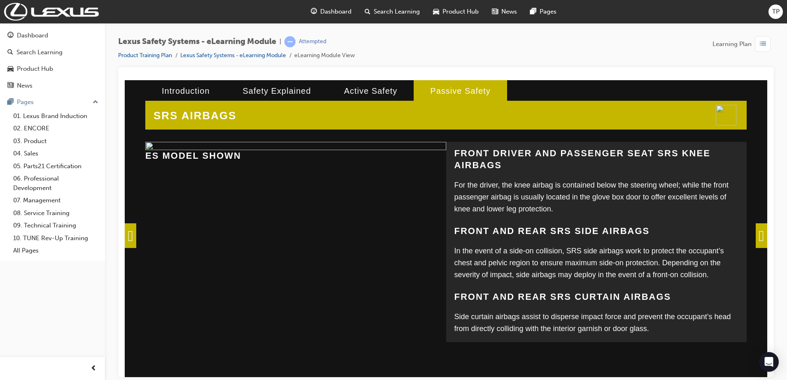
scroll to position [213, 0]
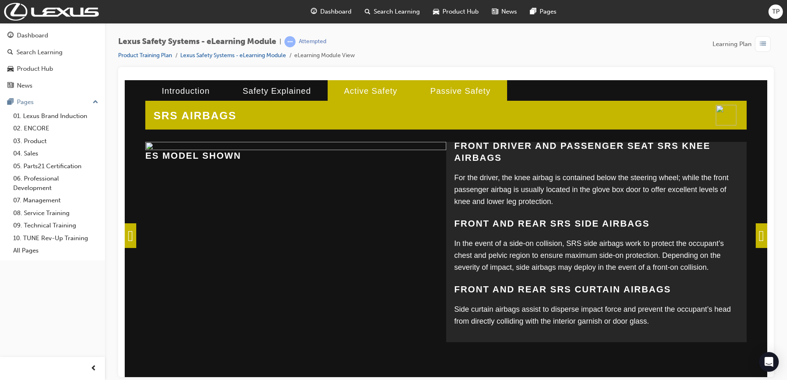
click at [356, 87] on li "Active Safety" at bounding box center [371, 90] width 86 height 21
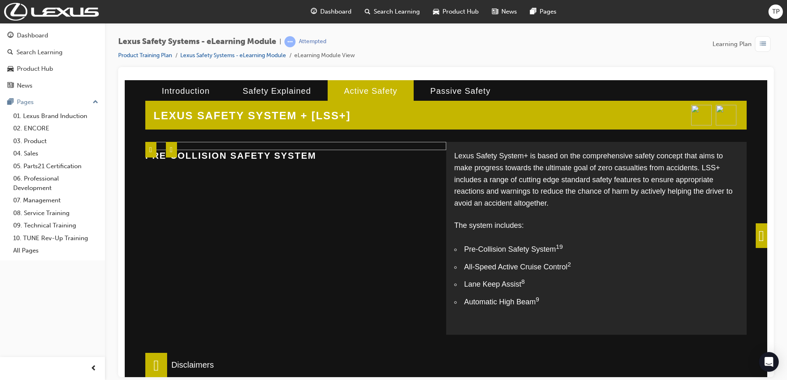
click at [756, 237] on span at bounding box center [762, 235] width 12 height 25
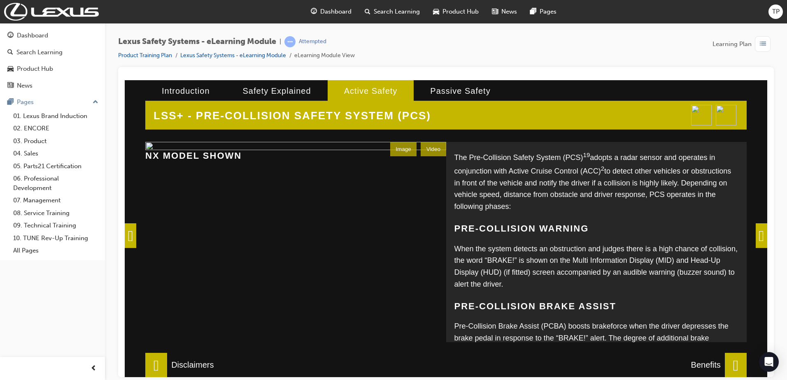
click at [737, 364] on span at bounding box center [736, 365] width 22 height 25
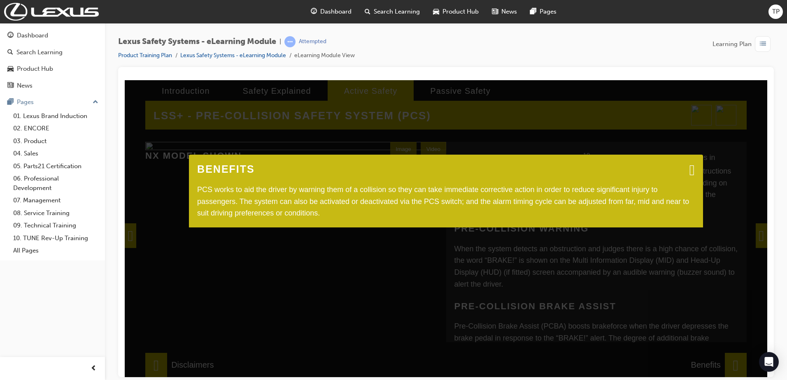
click at [689, 166] on span at bounding box center [691, 169] width 5 height 8
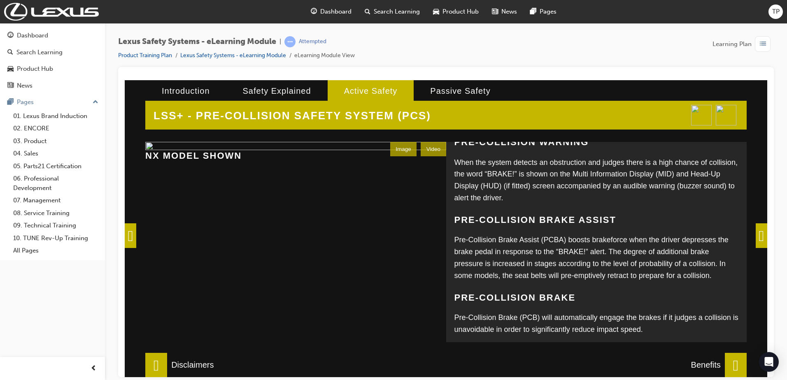
scroll to position [107, 0]
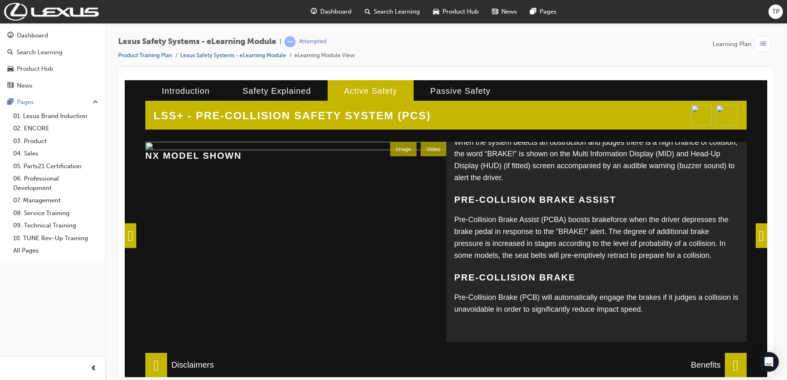
click at [730, 361] on span at bounding box center [736, 365] width 22 height 25
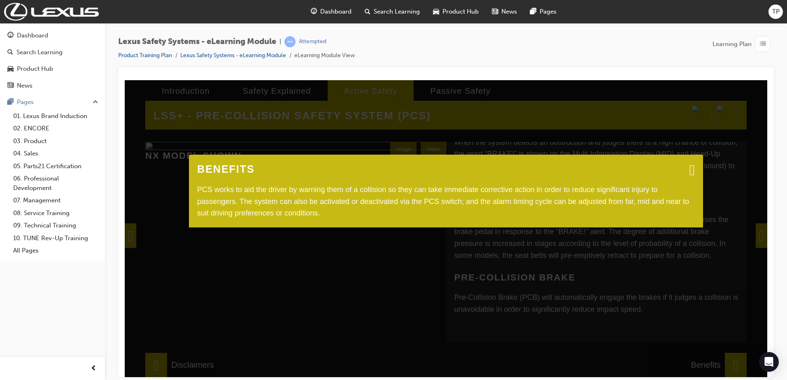
click at [729, 359] on div "BENEFITS PCS works to aid the driver by warning them of a collision so they can…" at bounding box center [446, 228] width 642 height 297
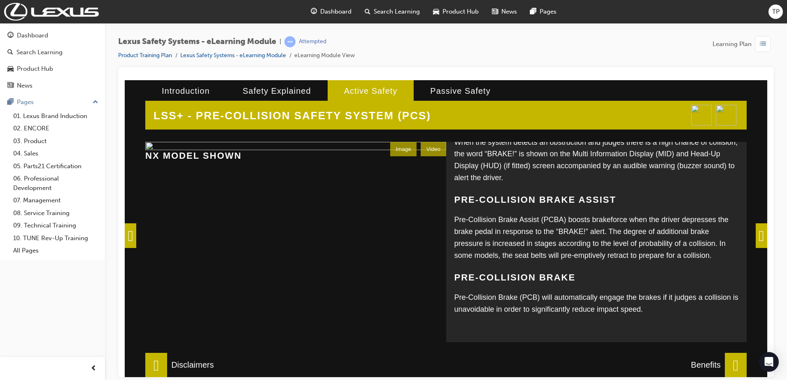
click at [758, 234] on span at bounding box center [762, 235] width 12 height 25
click at [756, 235] on div "LSS+ - PRE-COLLISION SAFETY SYSTEM (PCS) The Pre-Collision Safety System (PCS) …" at bounding box center [446, 228] width 642 height 297
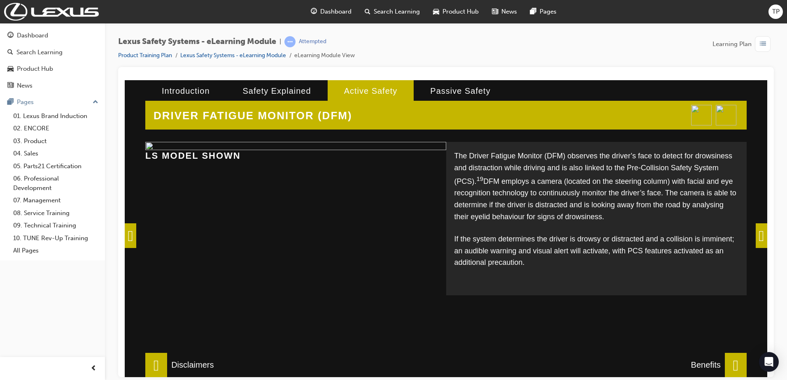
click at [756, 235] on span at bounding box center [762, 235] width 12 height 25
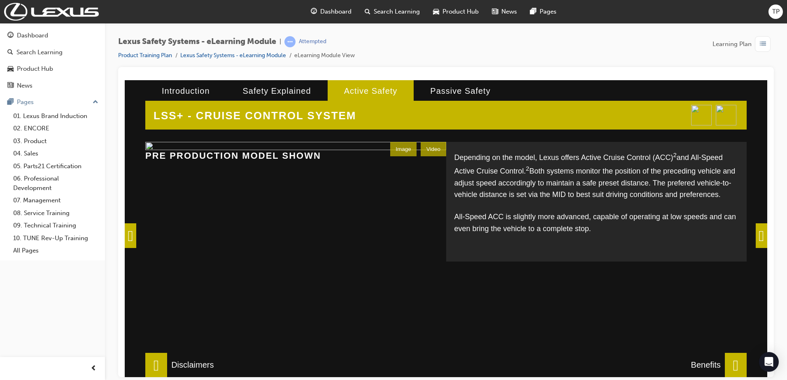
click at [762, 240] on span at bounding box center [762, 235] width 12 height 25
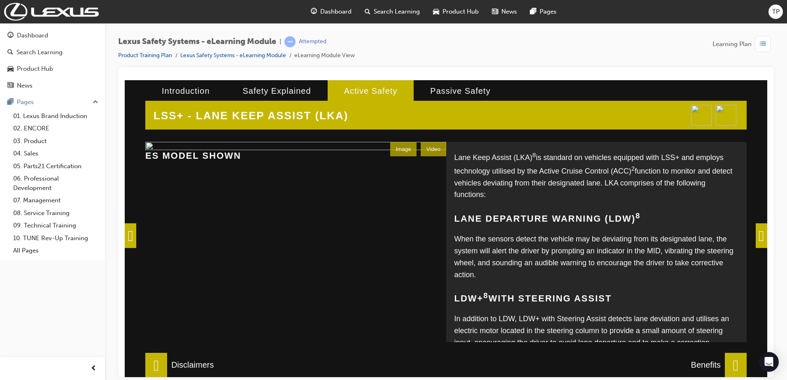
click at [761, 237] on span at bounding box center [762, 235] width 12 height 25
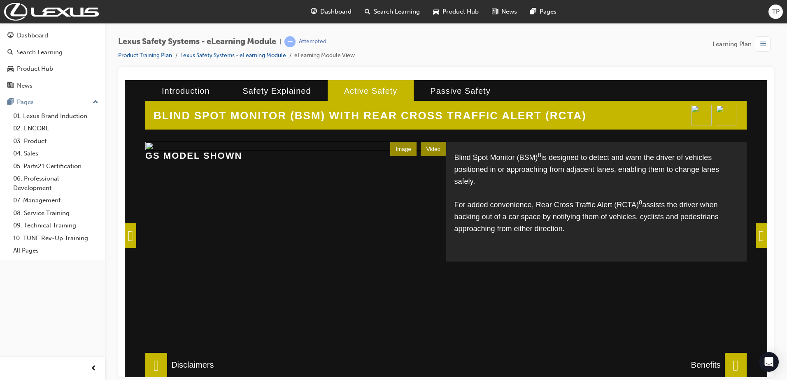
click at [759, 240] on span at bounding box center [762, 235] width 12 height 25
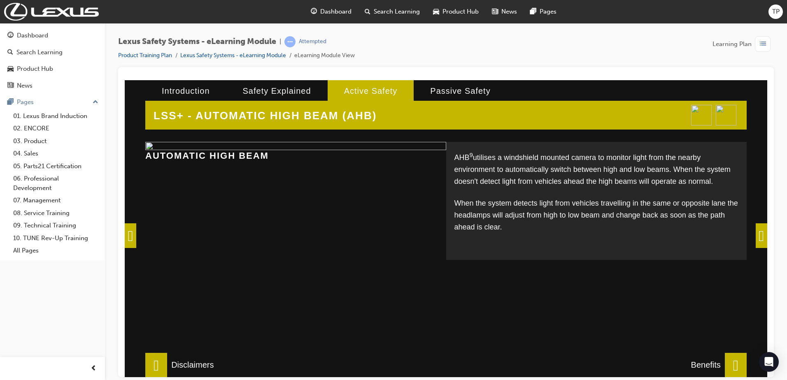
click at [756, 235] on span at bounding box center [762, 235] width 12 height 25
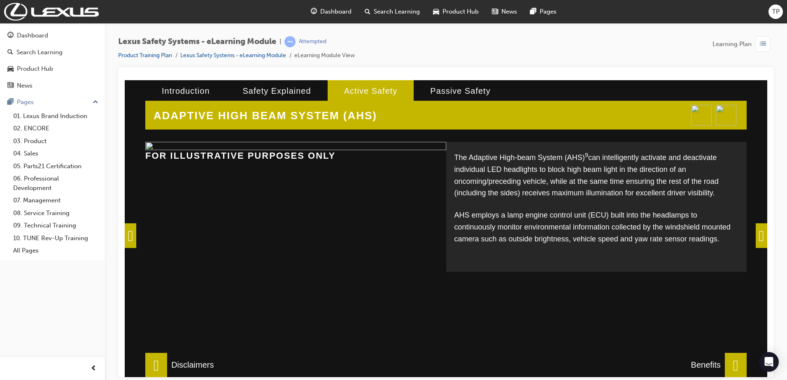
click at [756, 243] on span at bounding box center [762, 235] width 12 height 25
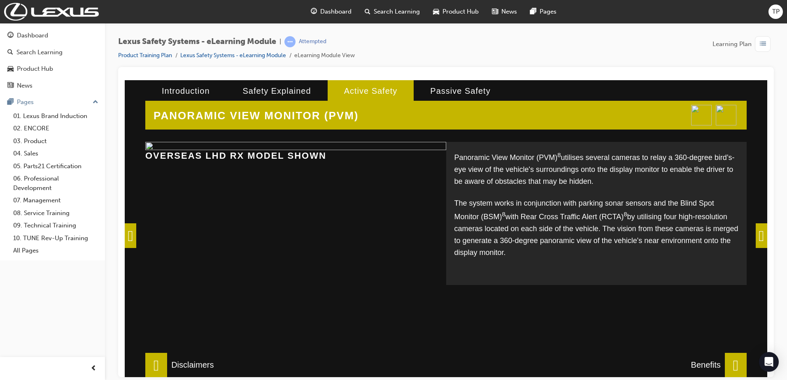
click at [756, 235] on span at bounding box center [762, 235] width 12 height 25
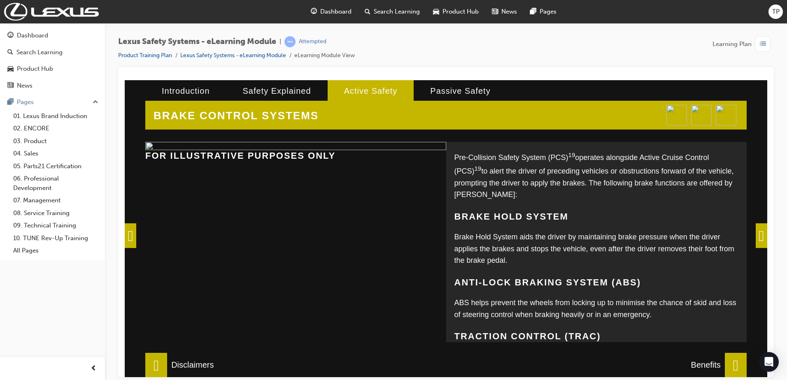
click at [760, 234] on span at bounding box center [762, 235] width 12 height 25
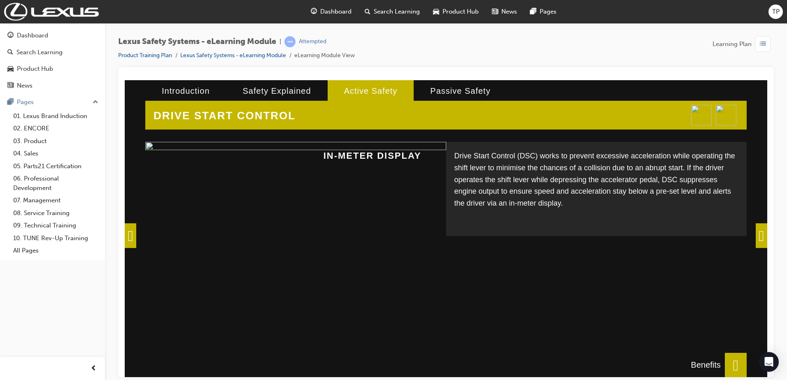
click at [759, 234] on span at bounding box center [762, 235] width 12 height 25
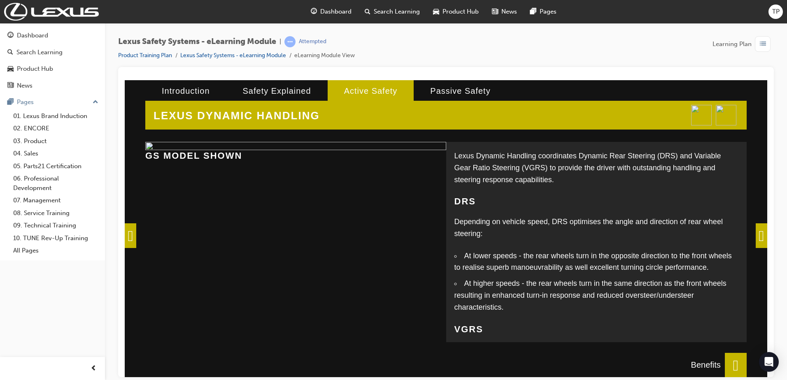
click at [128, 228] on span at bounding box center [131, 235] width 12 height 25
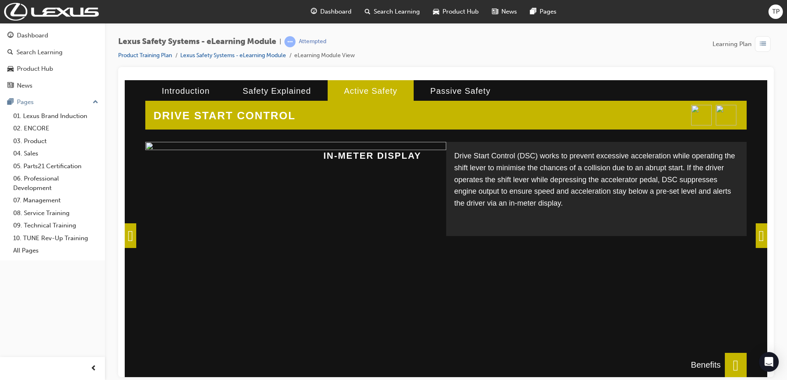
click at [758, 238] on span at bounding box center [762, 235] width 12 height 25
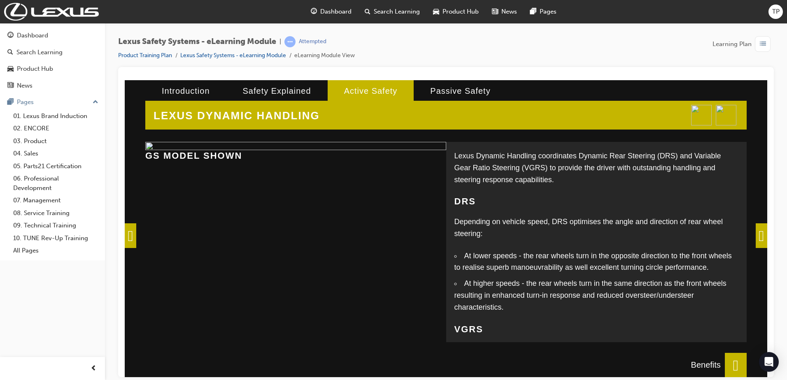
click at [757, 238] on span at bounding box center [762, 235] width 12 height 25
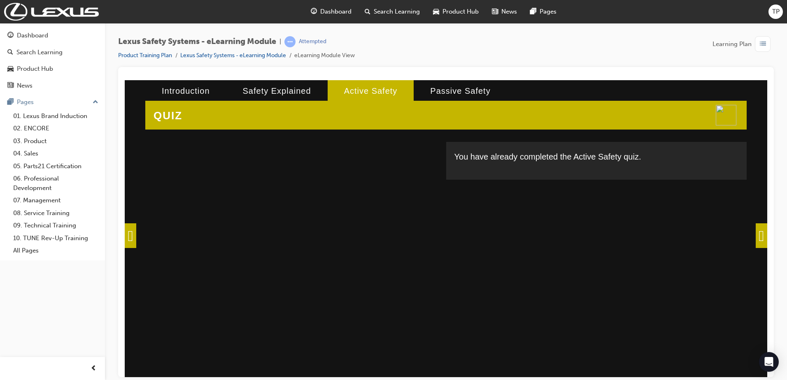
click at [756, 238] on span at bounding box center [762, 235] width 12 height 25
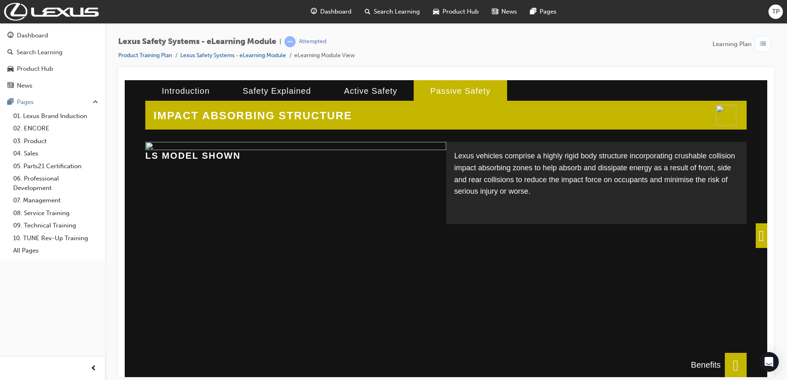
click at [756, 238] on span at bounding box center [762, 235] width 12 height 25
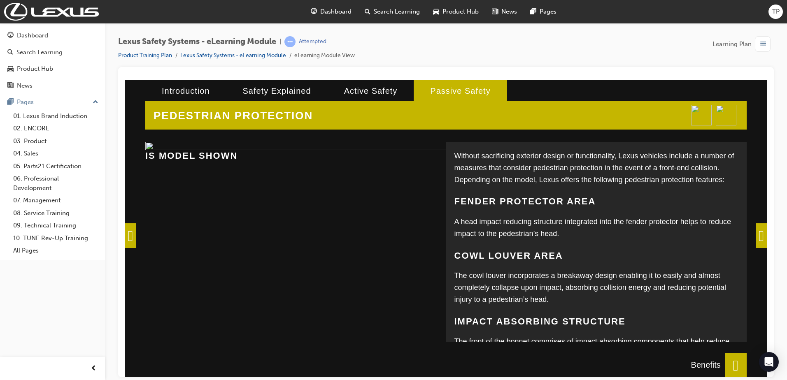
click at [756, 237] on span at bounding box center [762, 235] width 12 height 25
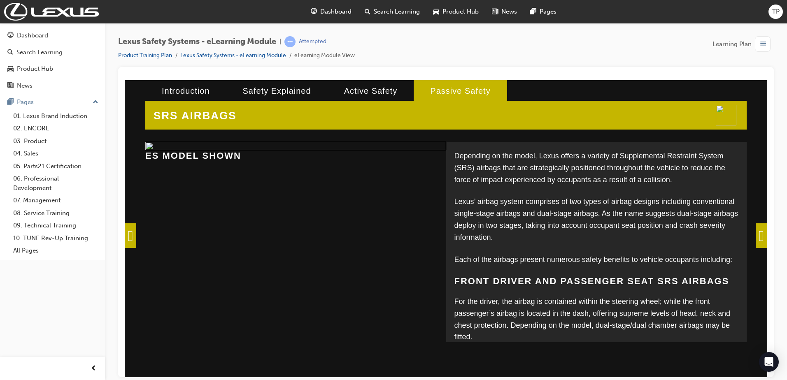
click at [758, 235] on span at bounding box center [762, 235] width 12 height 25
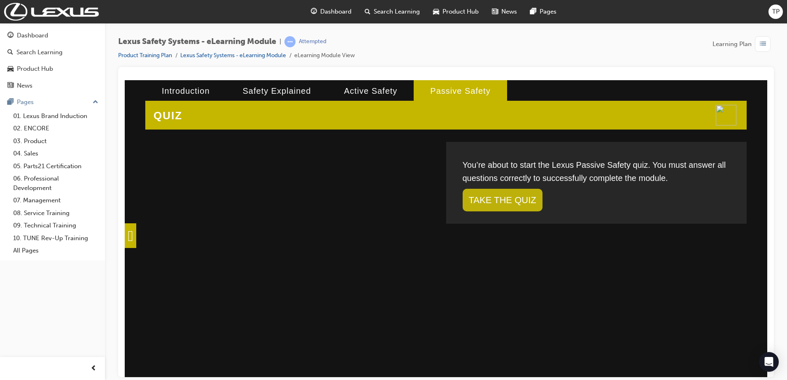
click at [480, 200] on link "TAKE THE QUIZ" at bounding box center [503, 199] width 80 height 23
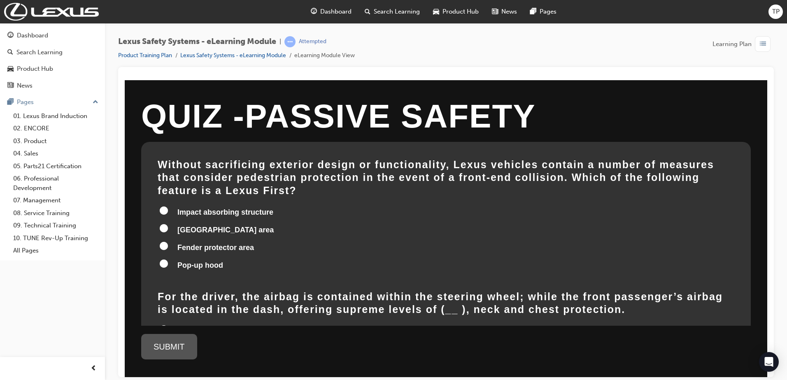
click at [167, 224] on input "[GEOGRAPHIC_DATA] area" at bounding box center [164, 228] width 8 height 8
radio input "true"
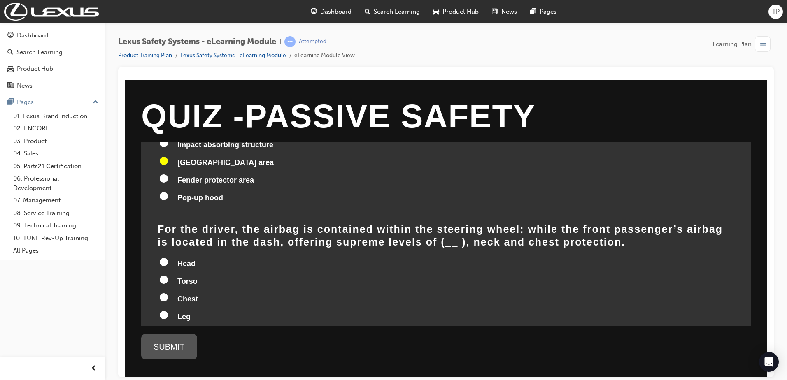
scroll to position [82, 0]
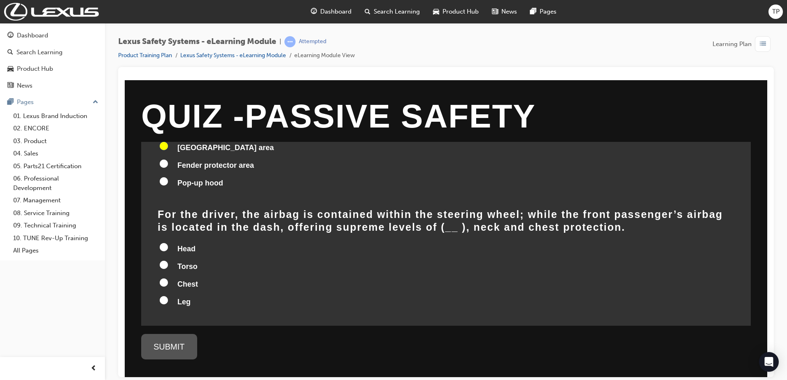
click at [187, 244] on span "Head" at bounding box center [186, 248] width 18 height 8
click at [168, 243] on input "Head" at bounding box center [164, 247] width 8 height 8
radio input "true"
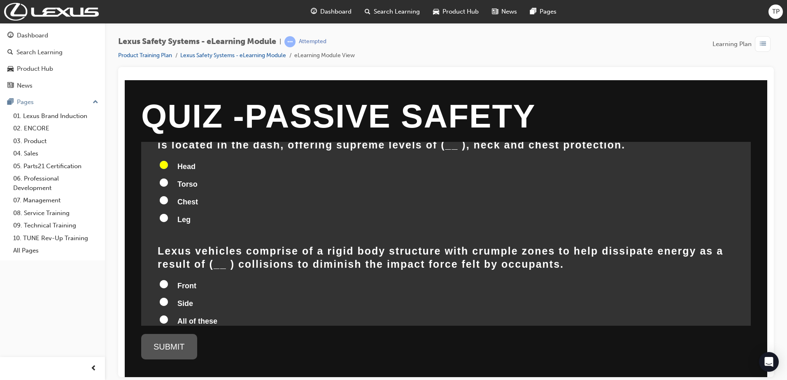
scroll to position [206, 0]
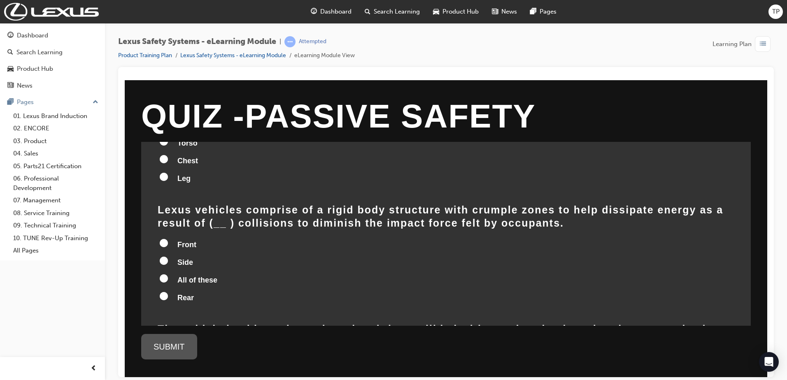
click at [196, 276] on span "All of these" at bounding box center [197, 280] width 40 height 8
click at [168, 274] on input "All of these" at bounding box center [164, 278] width 8 height 8
radio input "true"
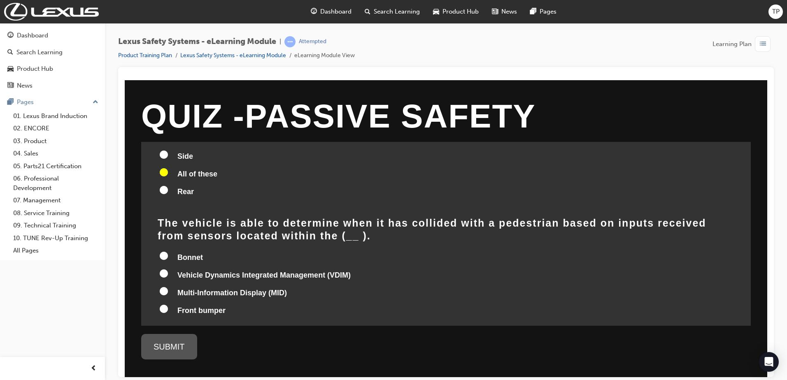
scroll to position [326, 0]
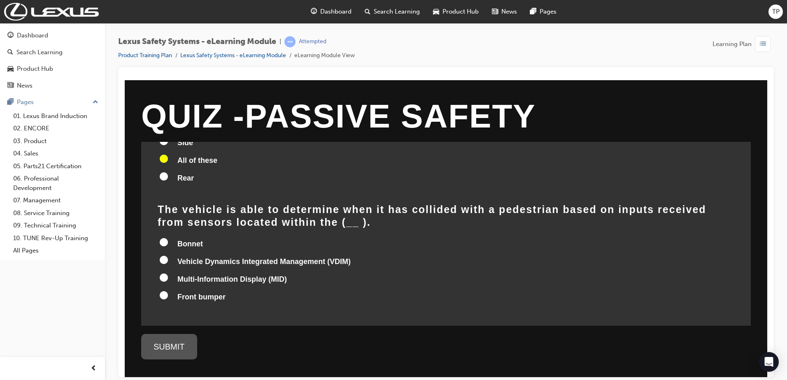
click at [178, 293] on span "Front bumper" at bounding box center [201, 297] width 48 height 8
click at [168, 291] on input "Front bumper" at bounding box center [164, 295] width 8 height 8
radio input "true"
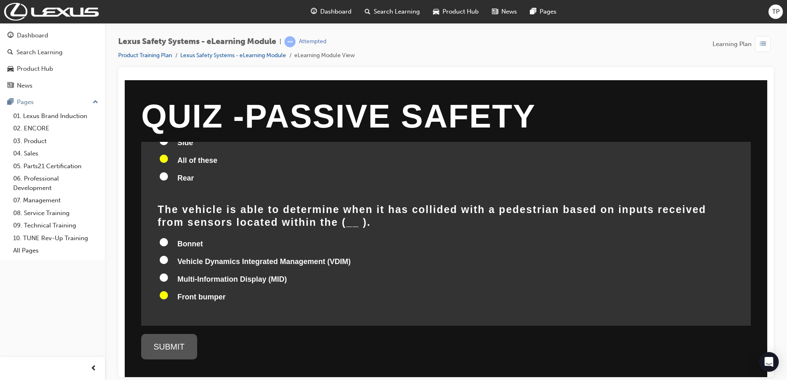
radio input "true"
click at [175, 351] on div "SUBMIT" at bounding box center [169, 347] width 56 height 26
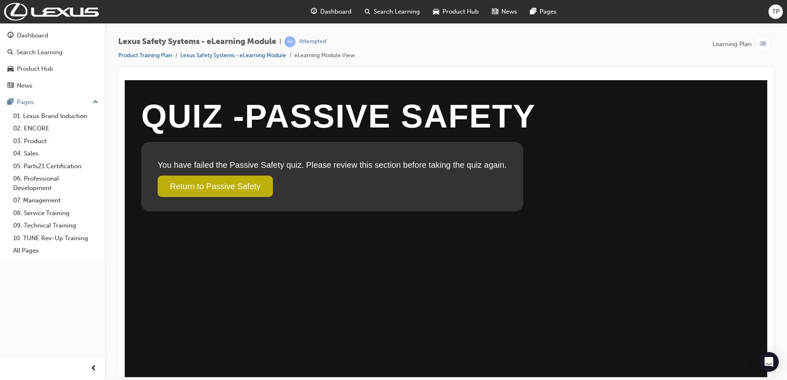
click at [252, 188] on link "Return to Passive Safety" at bounding box center [215, 185] width 115 height 21
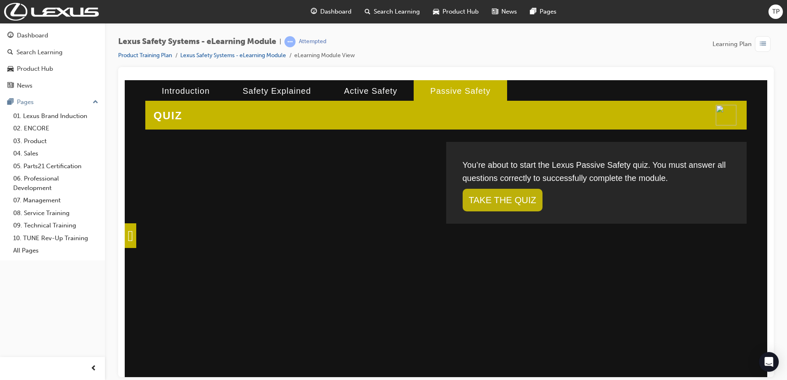
click at [509, 195] on link "TAKE THE QUIZ" at bounding box center [503, 199] width 80 height 23
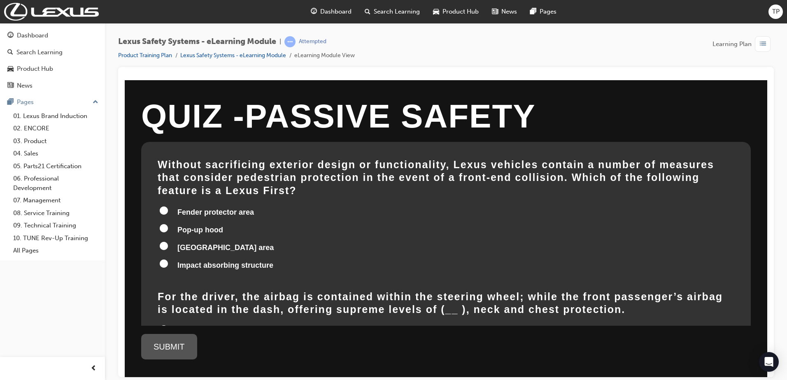
click at [204, 208] on span "Fender protector area" at bounding box center [215, 212] width 77 height 8
click at [168, 206] on input "Fender protector area" at bounding box center [164, 210] width 8 height 8
radio input "true"
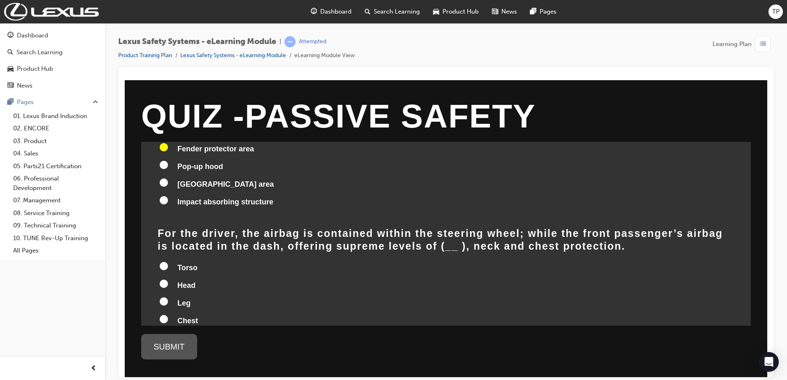
scroll to position [82, 0]
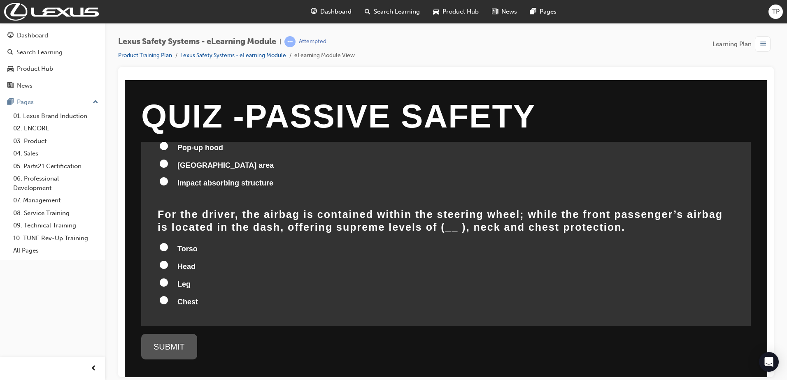
click at [177, 280] on span "Leg" at bounding box center [183, 284] width 13 height 8
click at [168, 278] on input "Leg" at bounding box center [164, 282] width 8 height 8
radio input "true"
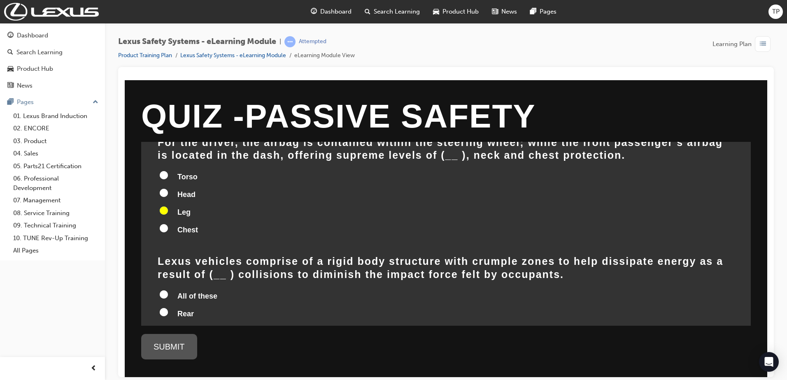
scroll to position [165, 0]
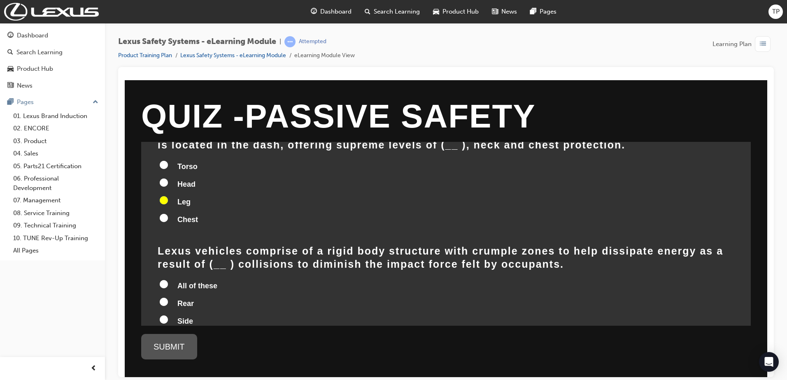
click at [209, 282] on span "All of these" at bounding box center [197, 286] width 40 height 8
click at [168, 280] on input "All of these" at bounding box center [164, 284] width 8 height 8
radio input "true"
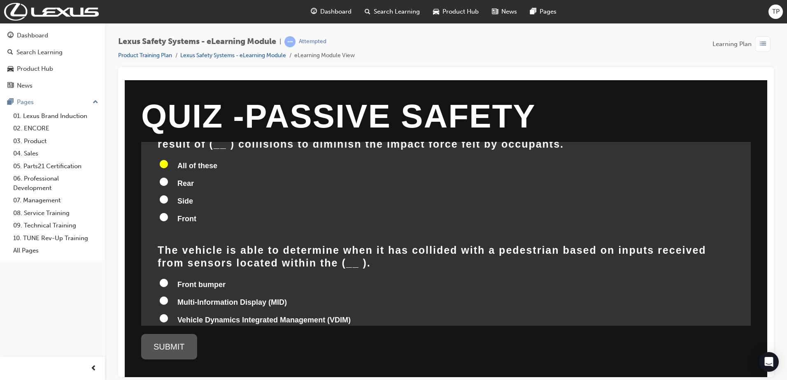
scroll to position [326, 0]
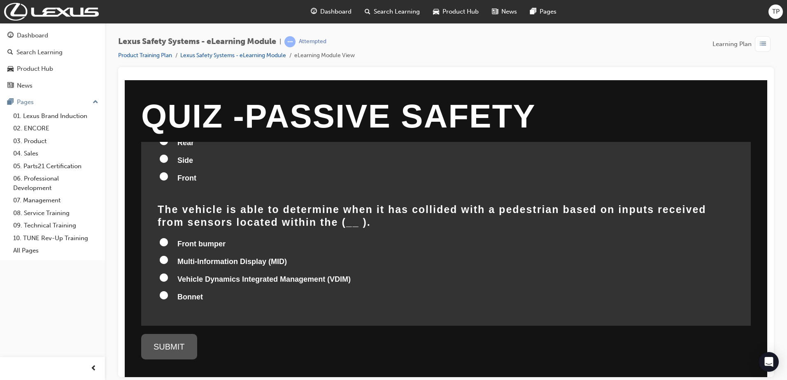
click at [207, 275] on span "Vehicle Dynamics Integrated Management (VDIM)" at bounding box center [263, 279] width 173 height 8
click at [168, 273] on input "Vehicle Dynamics Integrated Management (VDIM)" at bounding box center [164, 277] width 8 height 8
radio input "true"
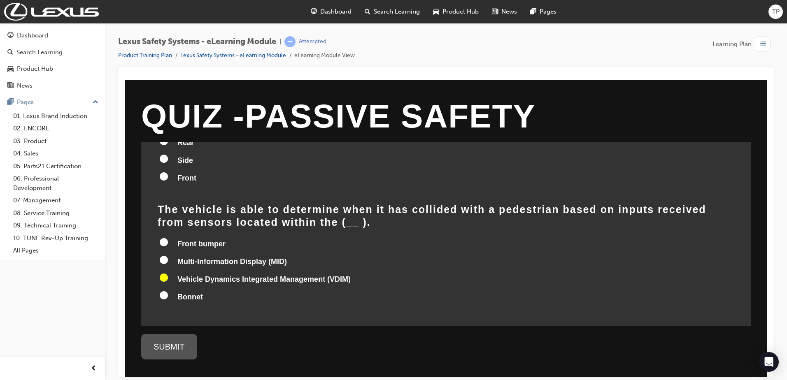
radio input "true"
click at [179, 348] on div "SUBMIT" at bounding box center [169, 347] width 56 height 26
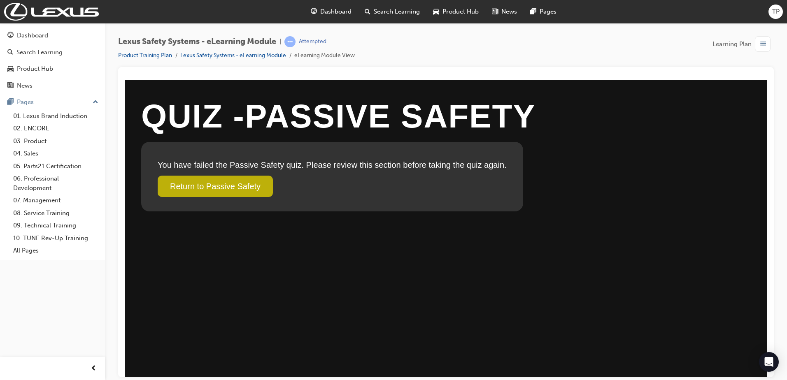
click at [235, 181] on link "Return to Passive Safety" at bounding box center [215, 185] width 115 height 21
